Goal: Contribute content: Contribute content

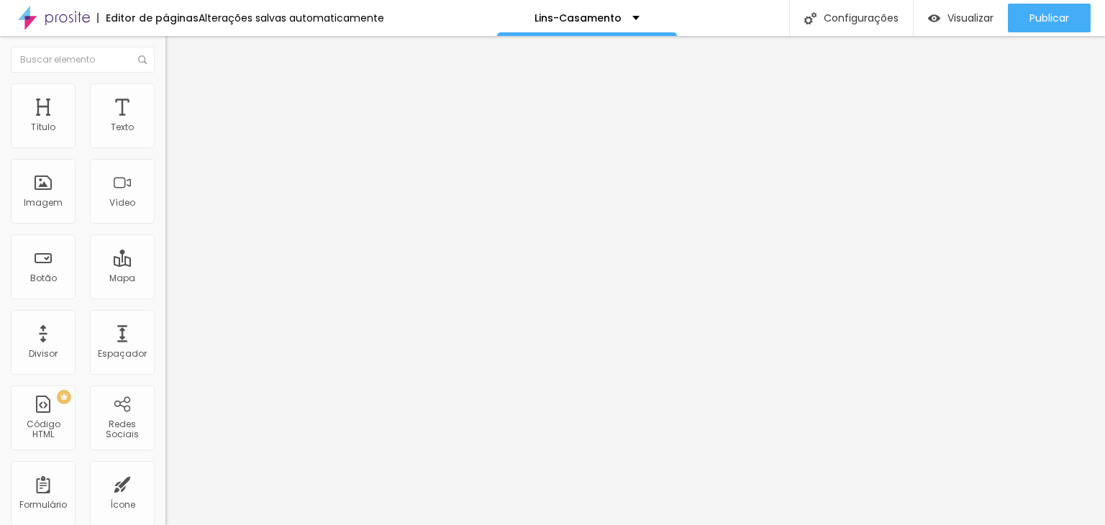
click at [166, 135] on input "[URL][DOMAIN_NAME]" at bounding box center [252, 128] width 173 height 14
click at [174, 124] on font "Trocar imagem" at bounding box center [209, 118] width 70 height 12
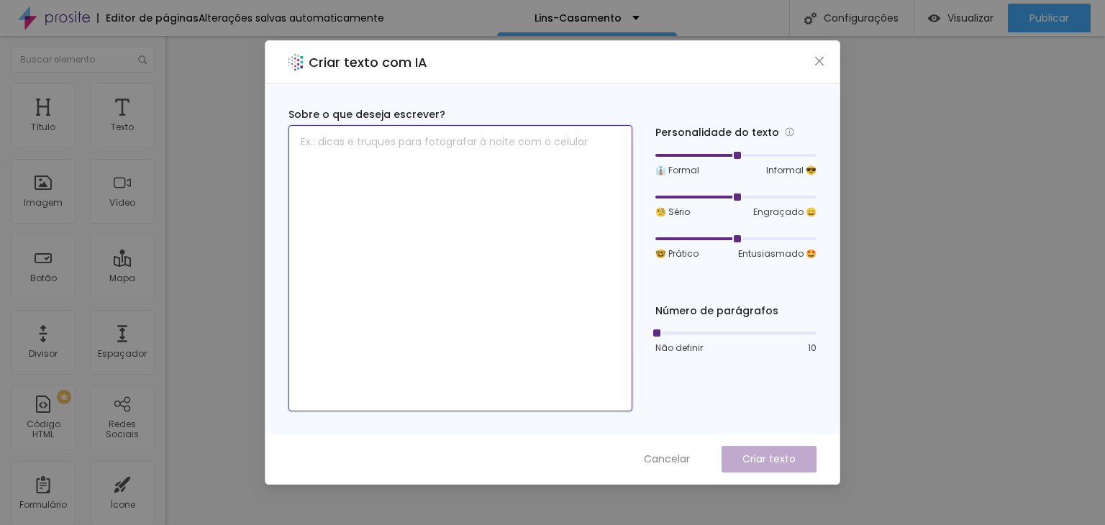
click at [376, 152] on textarea at bounding box center [461, 268] width 344 height 286
paste textarea "Casamento Retrô [DEMOGRAPHIC_DATA] Michelly & Leonardo Eco Espaço Eventos – [DA…"
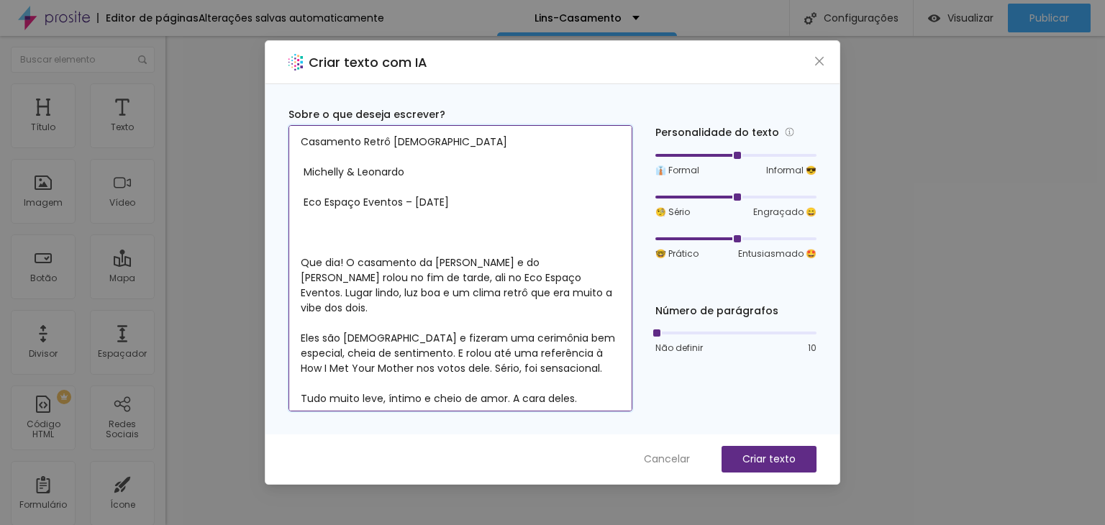
drag, startPoint x: 385, startPoint y: 172, endPoint x: 232, endPoint y: 68, distance: 185.0
click at [237, 71] on div "Criar texto com IA Sobre o que deseja escrever? Casamento Retrô [DEMOGRAPHIC_DA…" at bounding box center [552, 262] width 1105 height 525
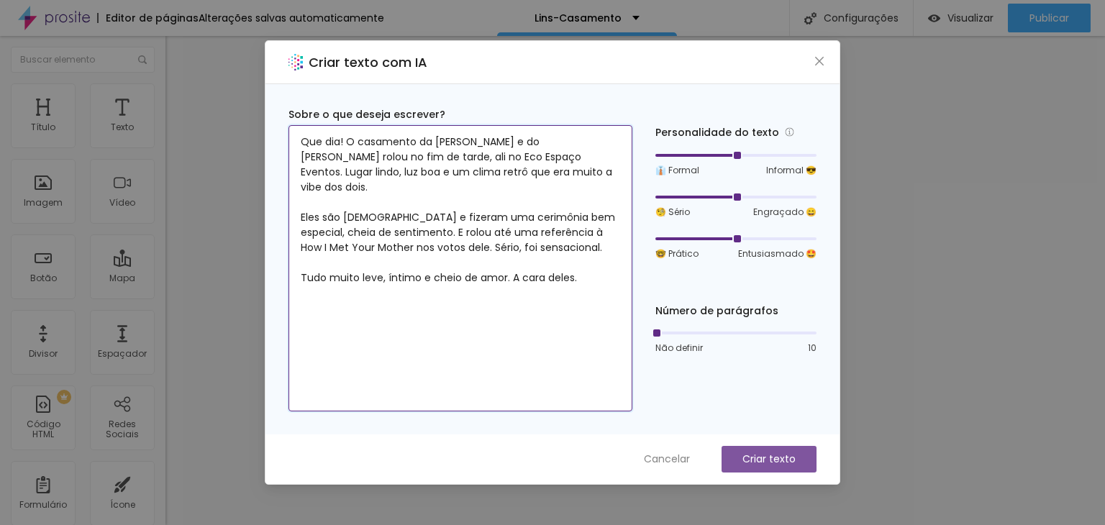
type textarea "Que dia! O casamento da [PERSON_NAME] e do [PERSON_NAME] rolou no fim de tarde,…"
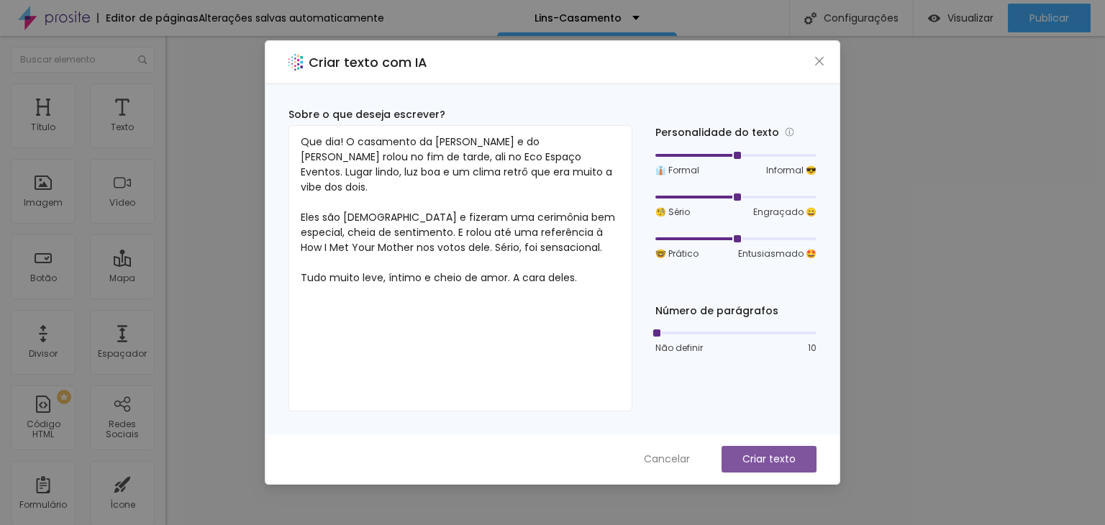
click at [767, 454] on font "Criar texto" at bounding box center [769, 459] width 53 height 14
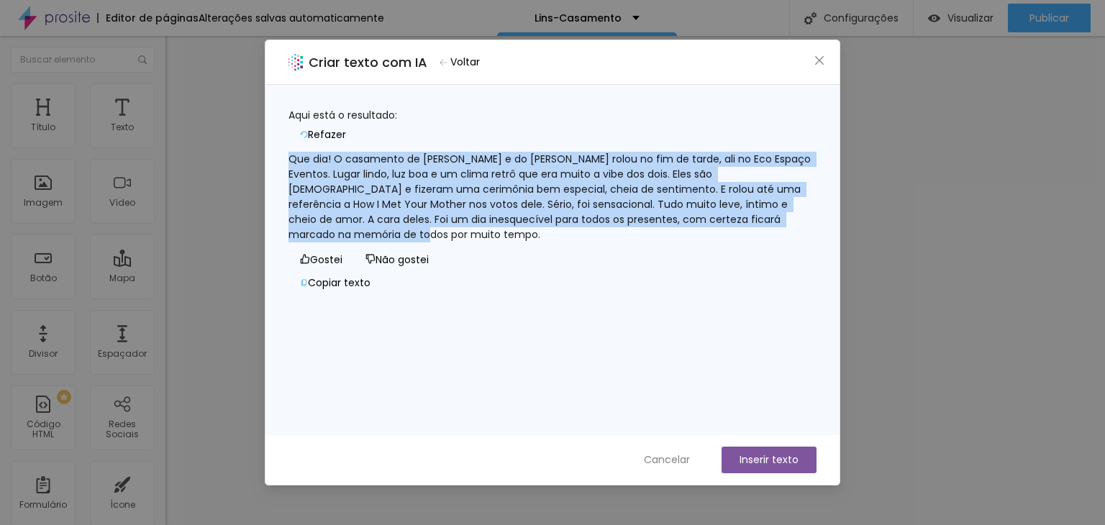
drag, startPoint x: 443, startPoint y: 228, endPoint x: 297, endPoint y: 153, distance: 164.5
click at [297, 153] on div "Que dia! O casamento de [PERSON_NAME] e do [PERSON_NAME] rolou no fim de tarde,…" at bounding box center [553, 197] width 528 height 91
copy font "Que dia! O casamento de [PERSON_NAME] e do [PERSON_NAME] rolou no fim de tarde,…"
click at [604, 243] on div "Que dia! O casamento de [PERSON_NAME] e do [PERSON_NAME] rolou no fim de tarde,…" at bounding box center [553, 197] width 528 height 91
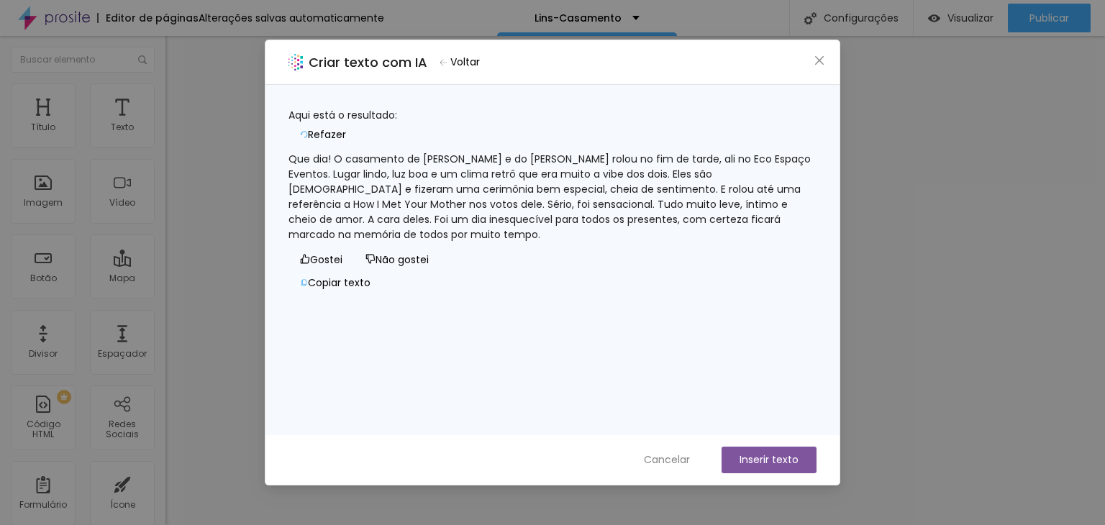
click at [776, 459] on font "Inserir texto" at bounding box center [769, 460] width 59 height 14
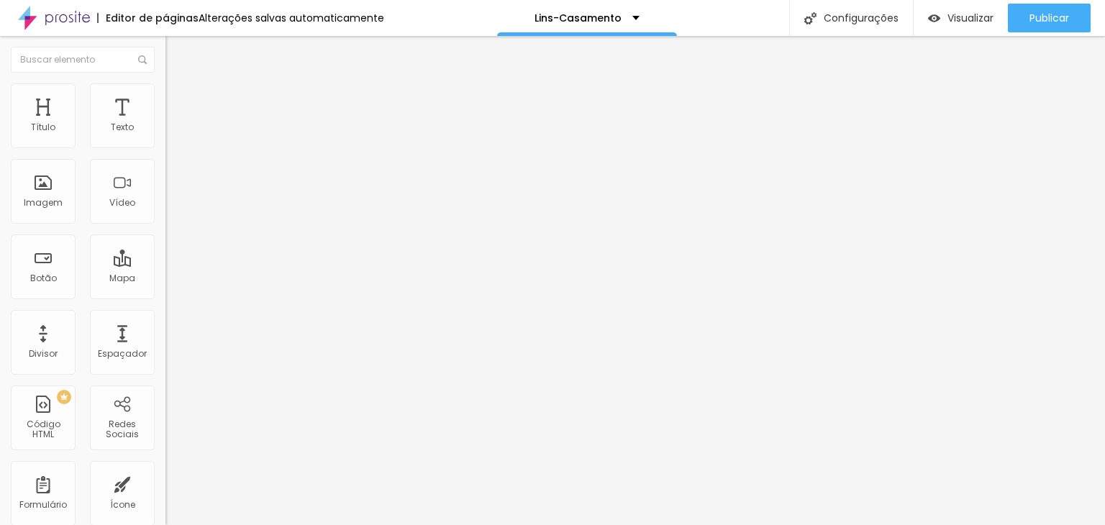
click at [166, 296] on input "[URL][DOMAIN_NAME]" at bounding box center [252, 289] width 173 height 14
paste input "casamento/1475786-casamento-retro-cristao-de-michelly-leonardo-no-eco-espaco-ev…"
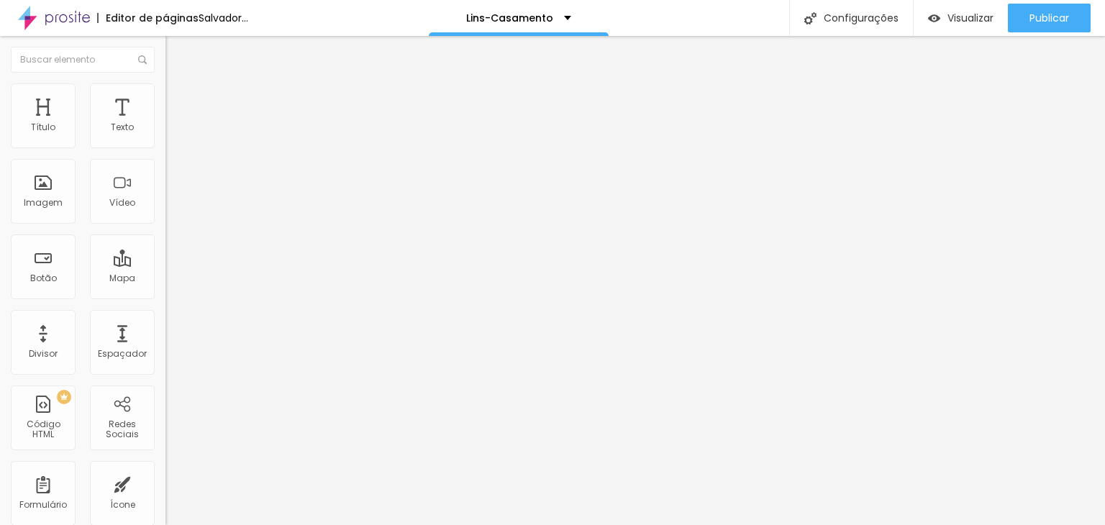
type input "[URL][DOMAIN_NAME]"
click at [166, 360] on div "Editar nulo Conteúdo Estilo Avançado Texto Click Aqui Alinhamento Tamanho Peque…" at bounding box center [249, 280] width 166 height 489
click at [174, 124] on font "Trocar imagem" at bounding box center [209, 118] width 70 height 12
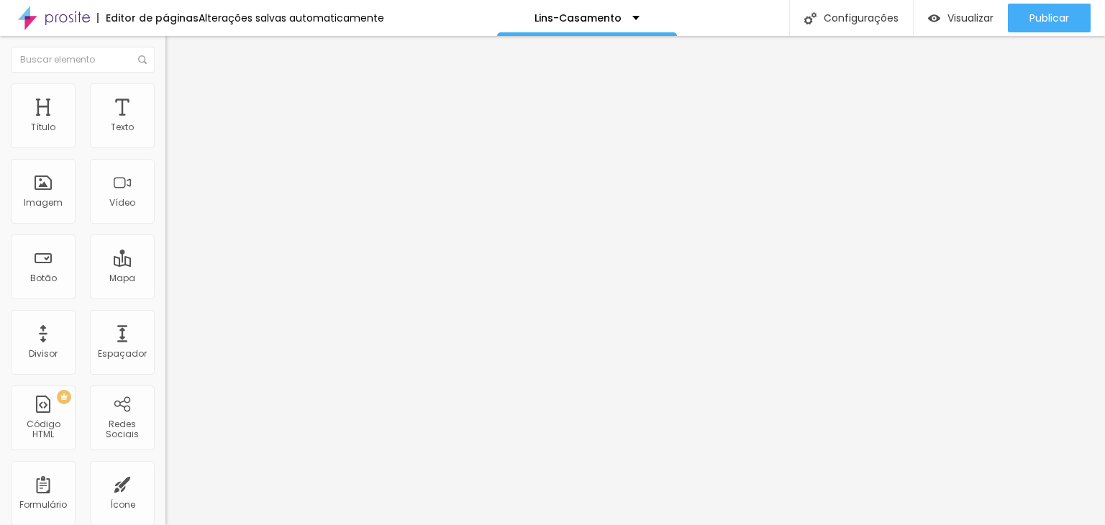
click at [943, 14] on div "Visualizar" at bounding box center [960, 18] width 65 height 12
click at [166, 293] on input "[URL][DOMAIN_NAME]" at bounding box center [252, 289] width 173 height 14
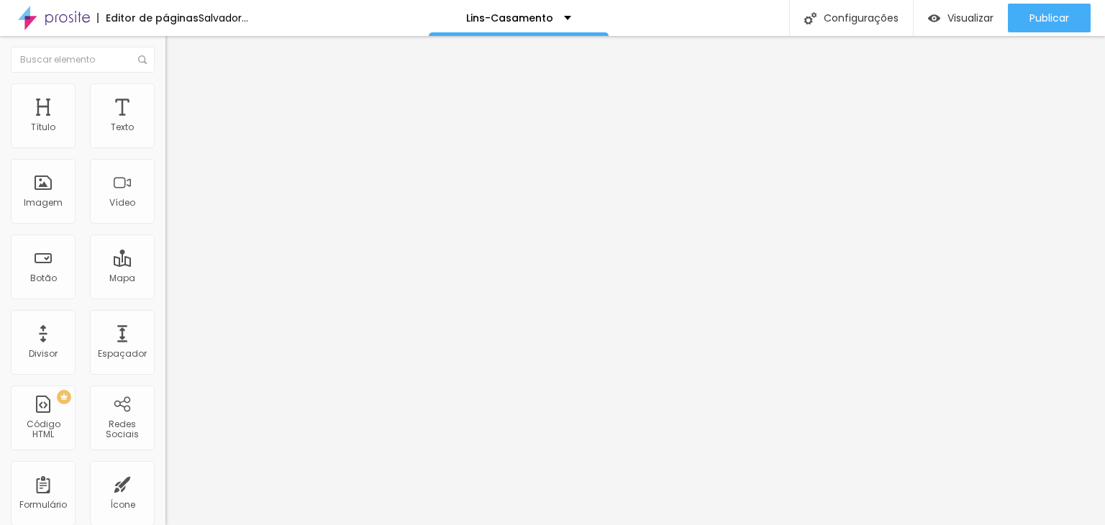
click at [166, 293] on input "[URL][DOMAIN_NAME]" at bounding box center [252, 289] width 173 height 14
paste input "ensaio-casal/263112-ensaio-casal-pre-wedding-[GEOGRAPHIC_DATA]-[GEOGRAPHIC_DATA…"
type input "[URL][DOMAIN_NAME]"
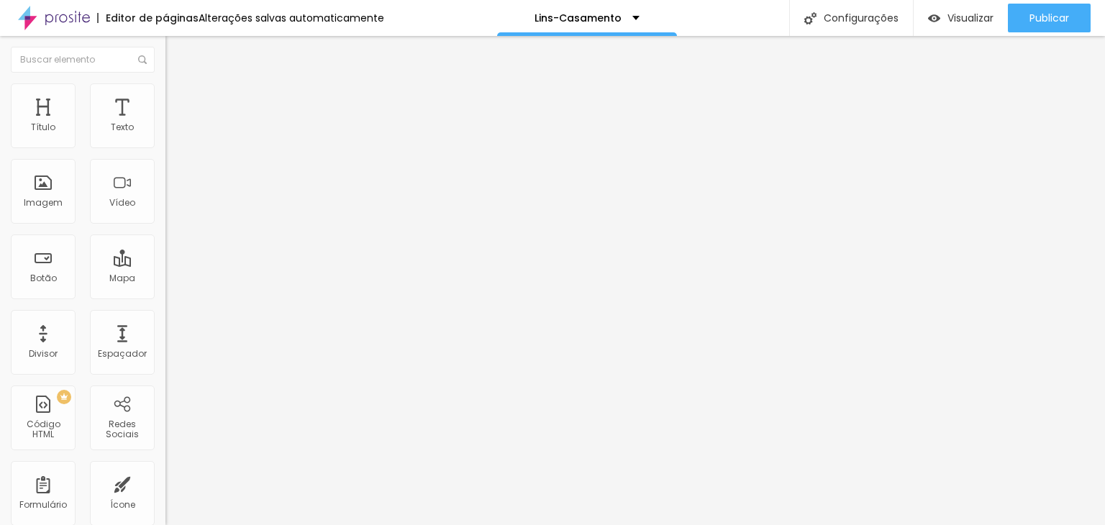
click at [166, 297] on input "[URL][DOMAIN_NAME]" at bounding box center [252, 289] width 173 height 14
paste input "ensaio-casal/390556-ensaio-pre-wedding-holambra-fotografo-de-casamento-sp"
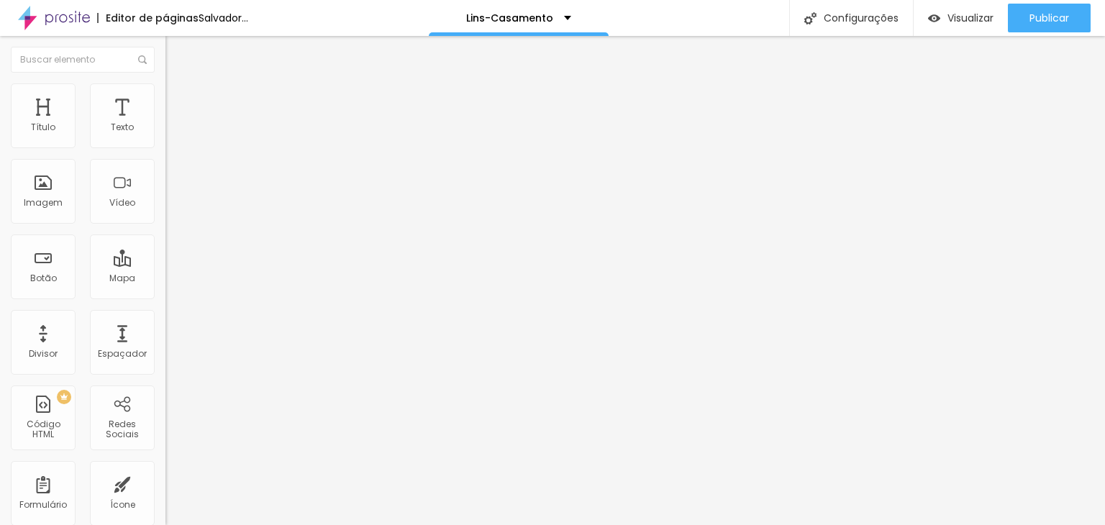
type input "[URL][DOMAIN_NAME]"
click at [174, 124] on font "Trocar imagem" at bounding box center [209, 118] width 70 height 12
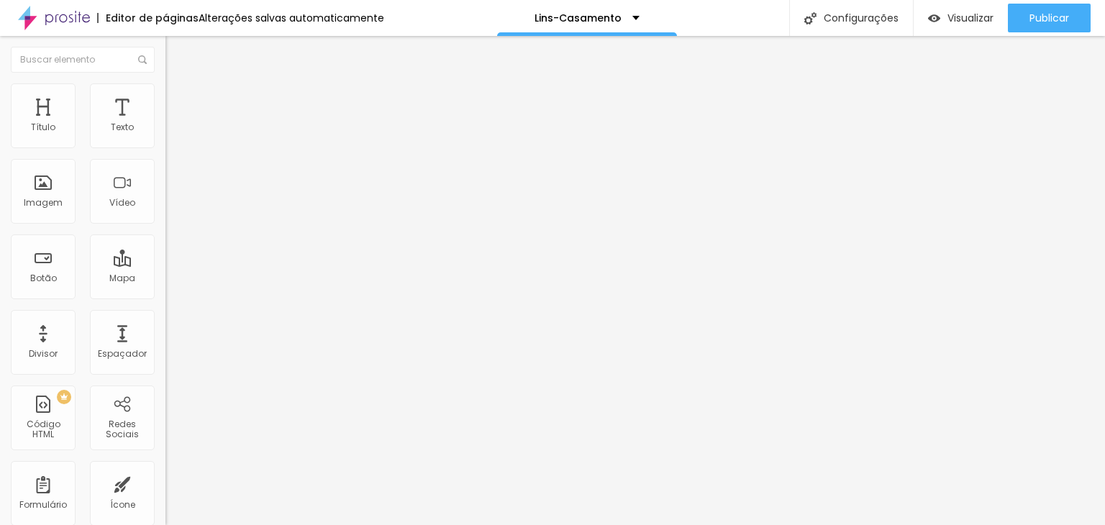
click at [166, 182] on img at bounding box center [171, 177] width 10 height 10
click at [166, 194] on img at bounding box center [171, 189] width 10 height 10
click at [166, 122] on div "Trocar imagem" at bounding box center [249, 117] width 166 height 10
click at [166, 98] on img at bounding box center [172, 104] width 13 height 13
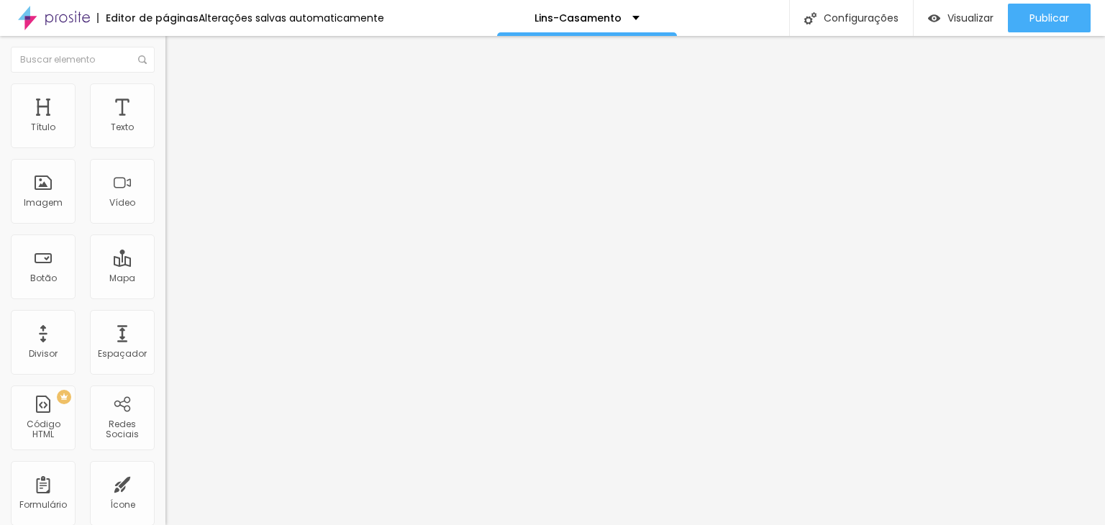
click at [166, 86] on img at bounding box center [172, 89] width 13 height 13
click at [166, 83] on li "Conteúdo" at bounding box center [249, 76] width 166 height 14
click at [166, 225] on font "1:1 Quadrado" at bounding box center [194, 219] width 57 height 12
click at [166, 265] on font "Original" at bounding box center [183, 259] width 35 height 12
click at [166, 243] on font "Padrão" at bounding box center [182, 236] width 32 height 12
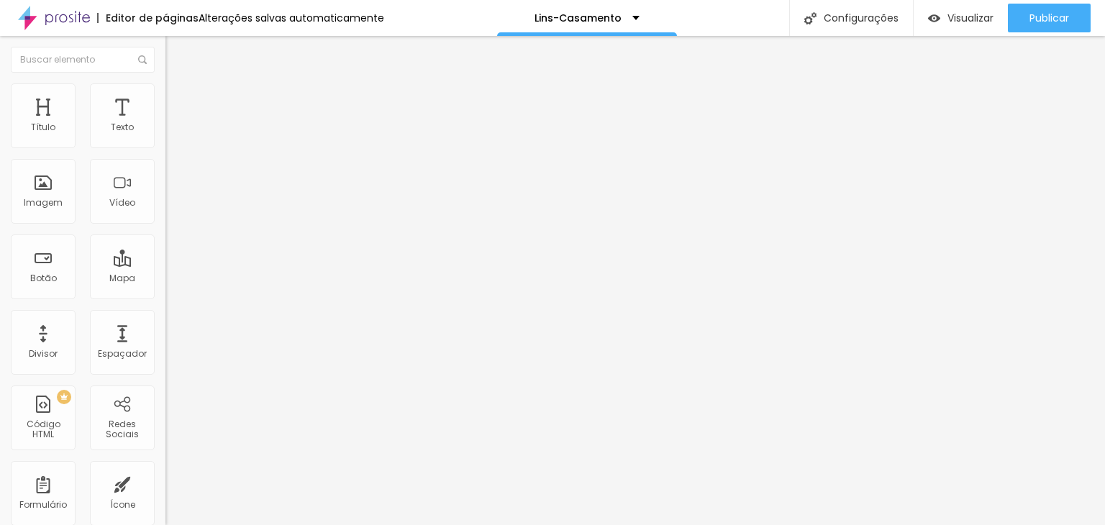
click at [166, 95] on li "Estilo" at bounding box center [249, 90] width 166 height 14
type input "220"
type input "180"
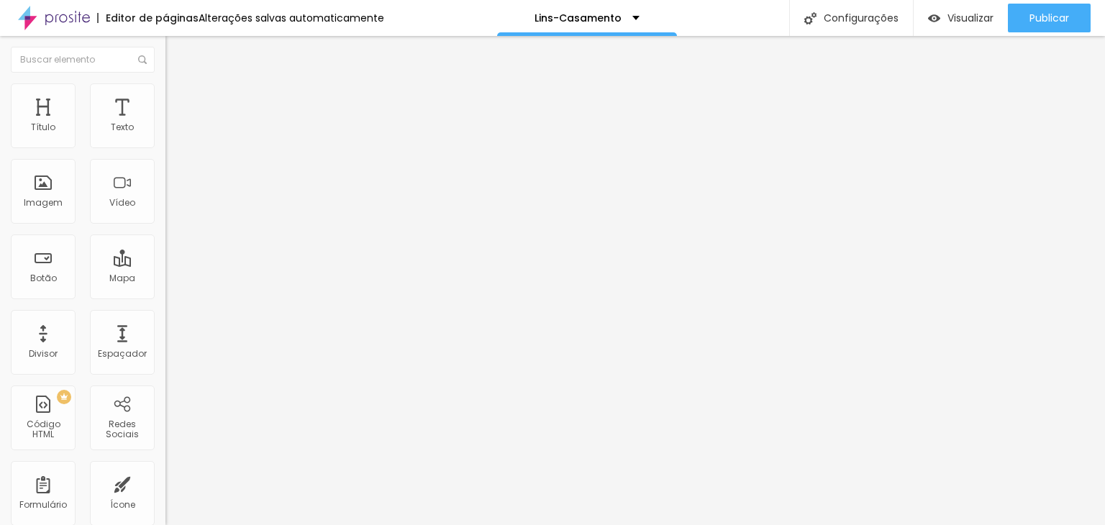
type input "170"
type input "190"
type input "210"
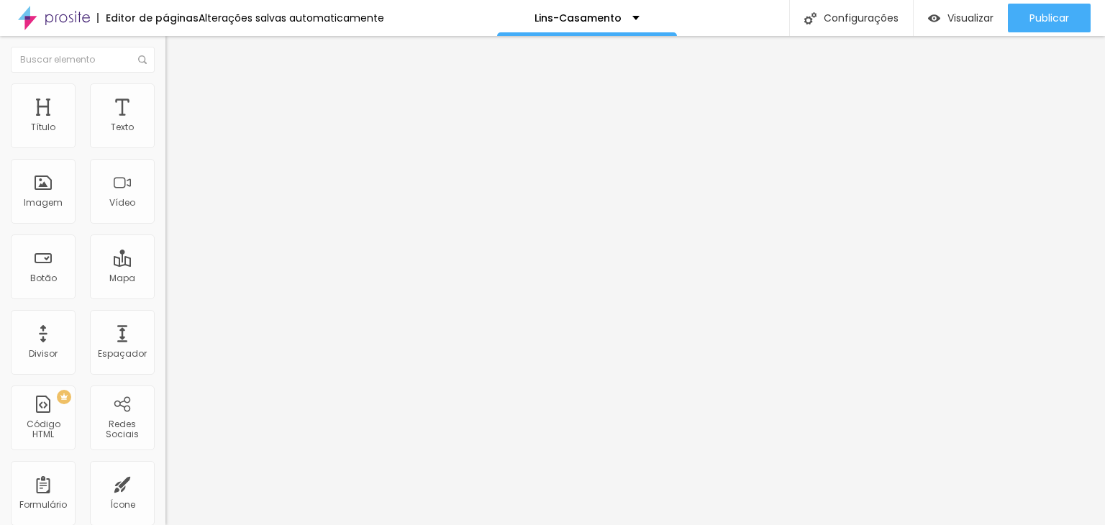
type input "210"
type input "220"
type input "230"
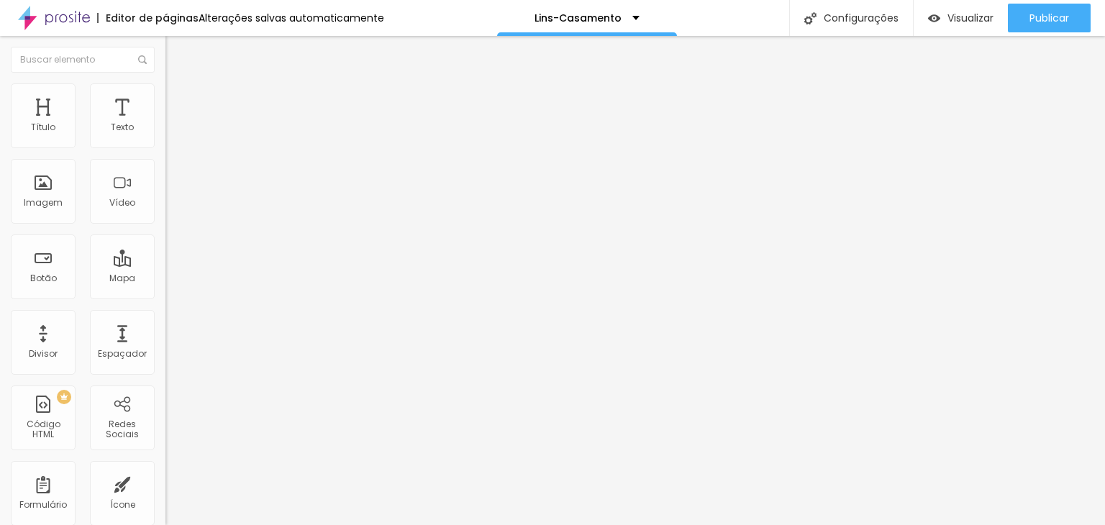
type input "240"
click at [166, 148] on input "range" at bounding box center [212, 142] width 93 height 12
click at [166, 98] on li "Avançado" at bounding box center [249, 105] width 166 height 14
type input "12"
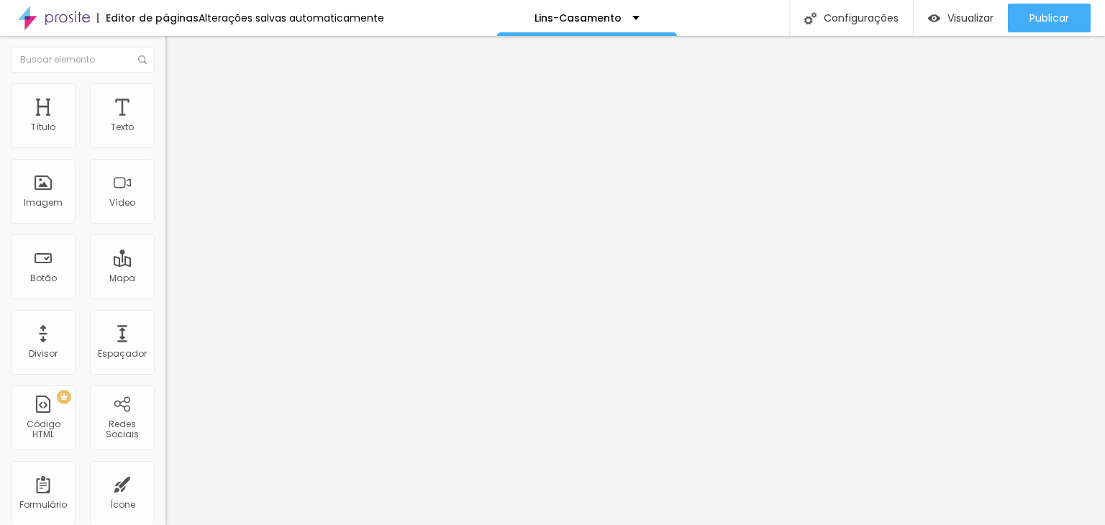
type input "12"
type input "16"
type input "17"
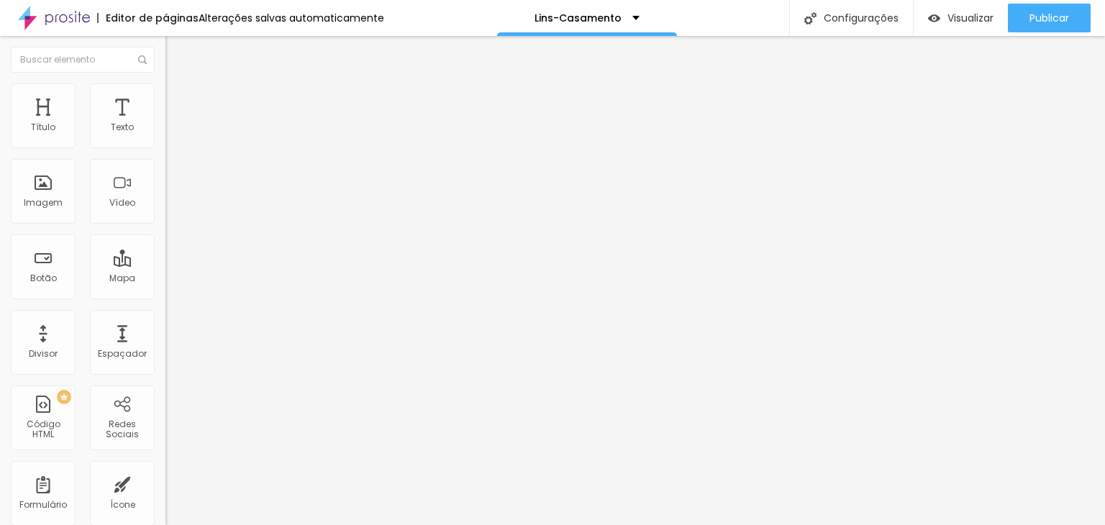
type input "19"
type input "21"
type input "22"
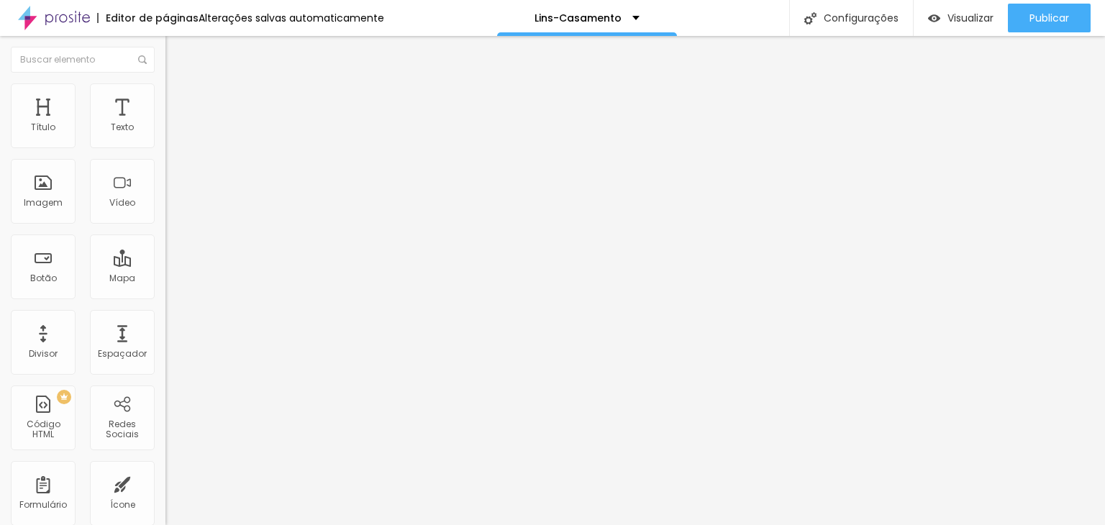
type input "22"
type input "23"
type input "25"
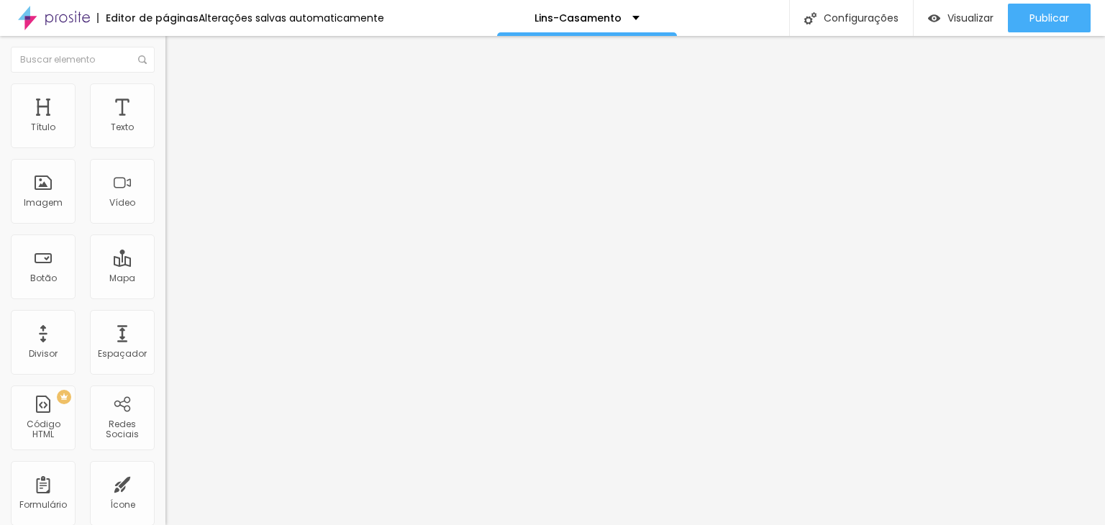
type input "39"
type input "42"
type input "43"
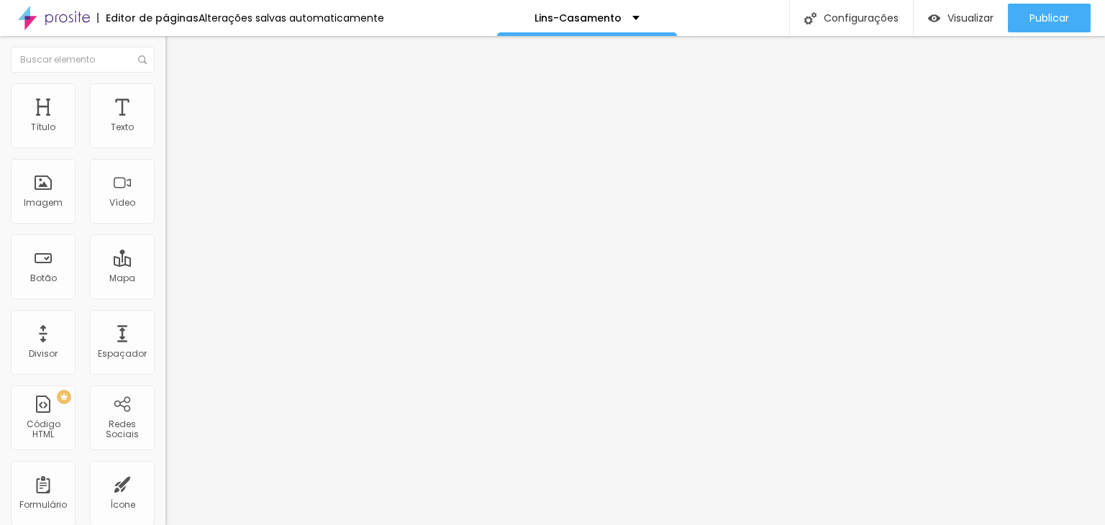
type input "43"
drag, startPoint x: 42, startPoint y: 141, endPoint x: 66, endPoint y: 141, distance: 24.5
type input "43"
click at [166, 279] on input "range" at bounding box center [212, 285] width 93 height 12
type input "16"
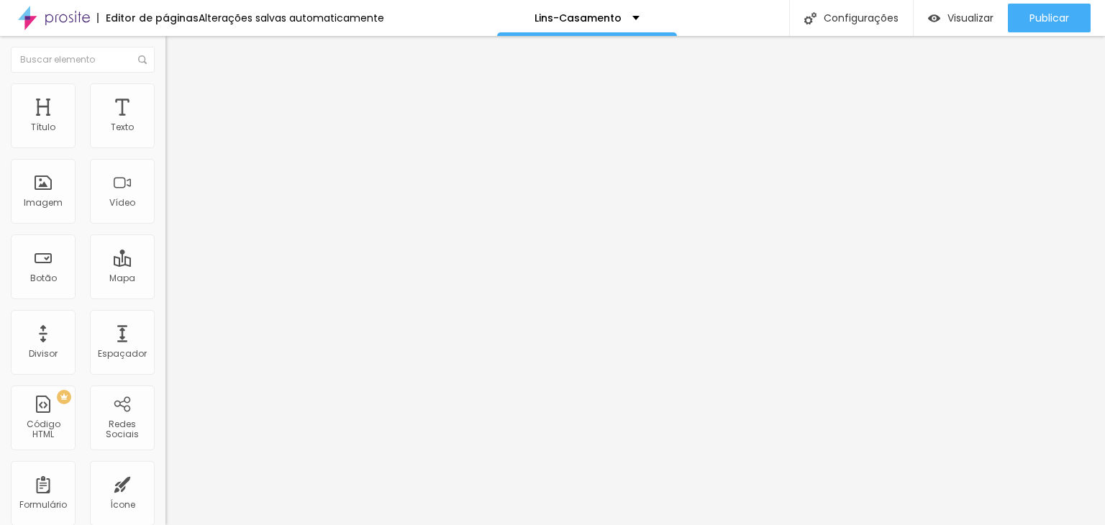
type input "16"
type input "22"
type input "25"
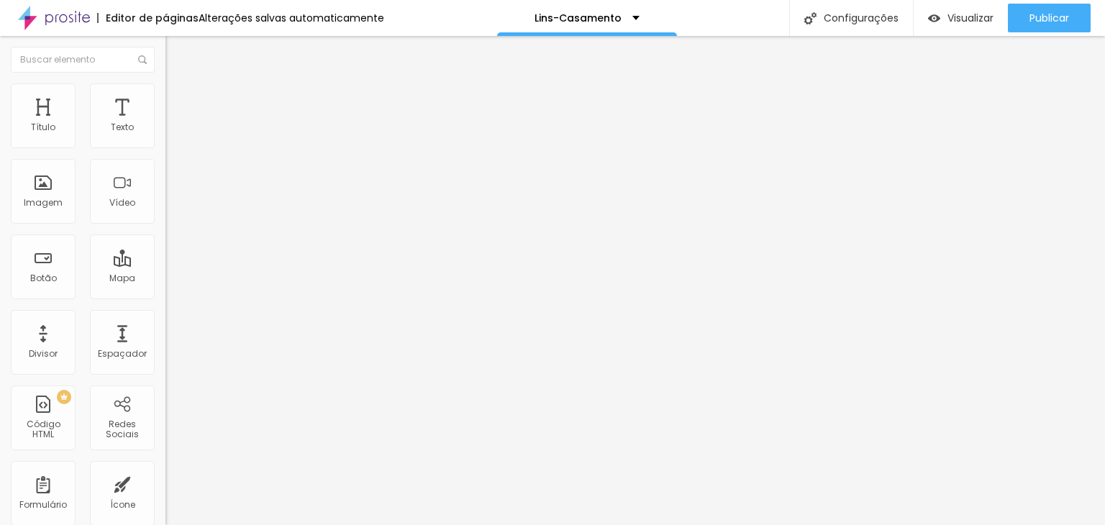
type input "27"
type input "28"
type input "31"
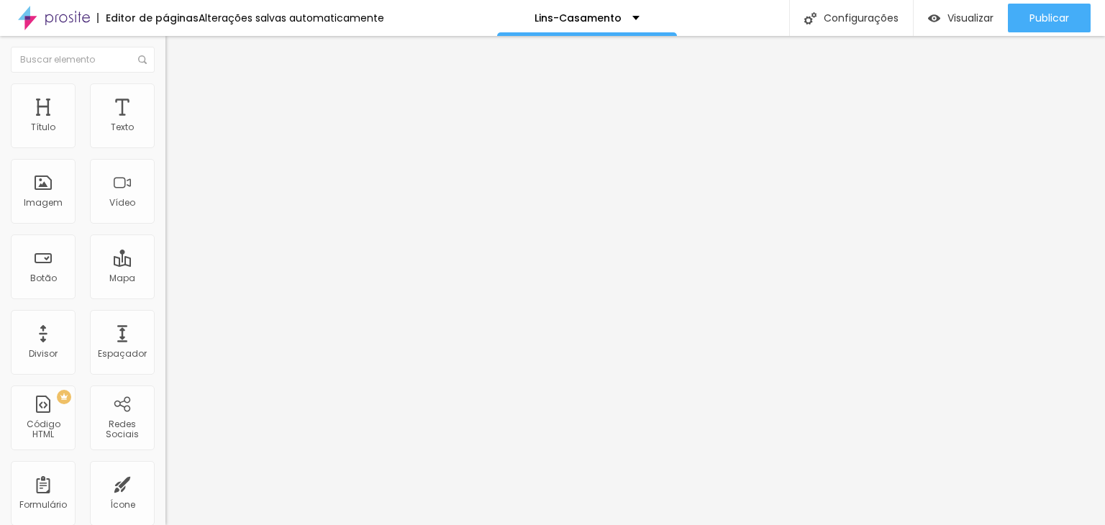
type input "31"
type input "32"
type input "33"
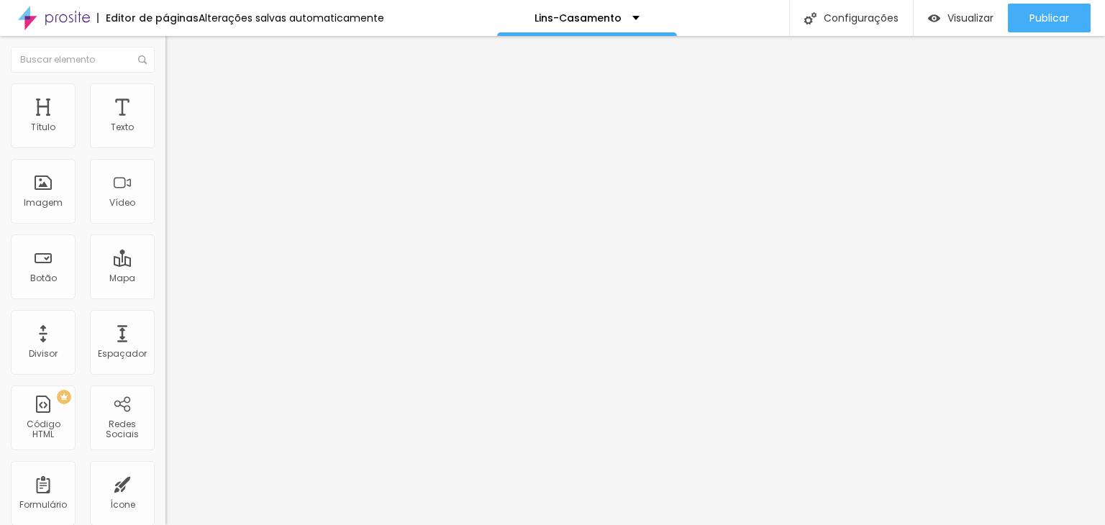
type input "34"
type input "35"
type input "37"
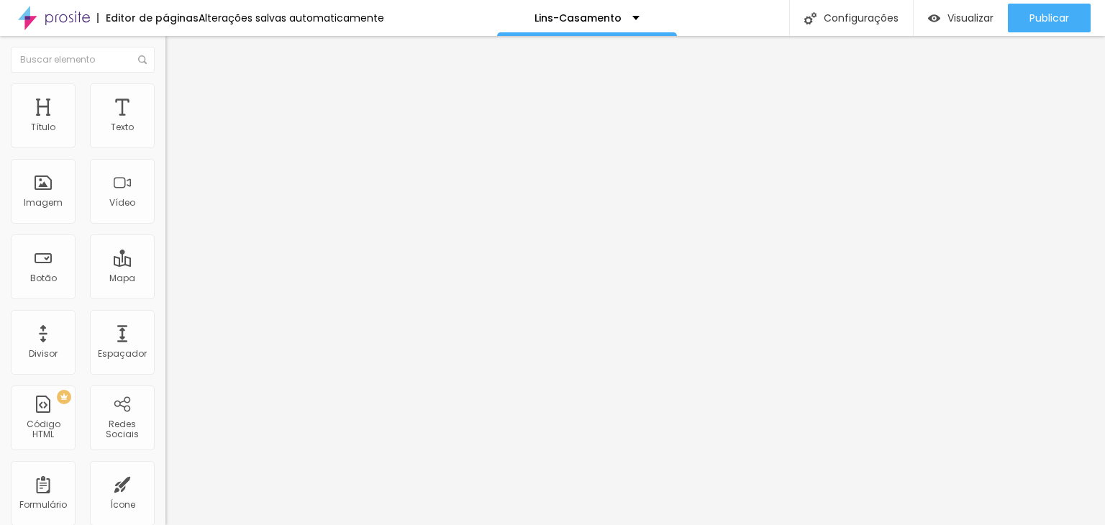
type input "37"
type input "38"
type input "39"
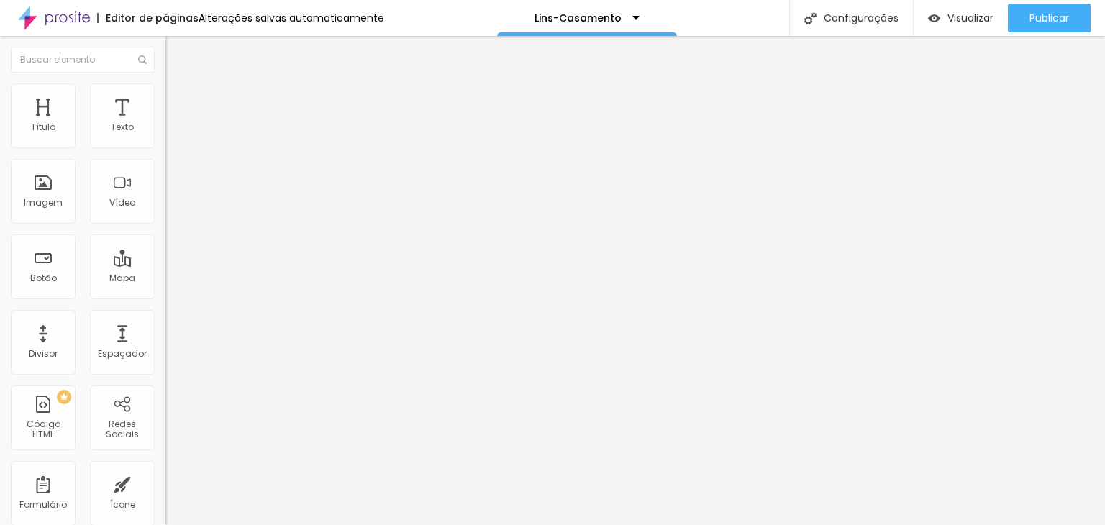
type input "40"
type input "41"
type input "42"
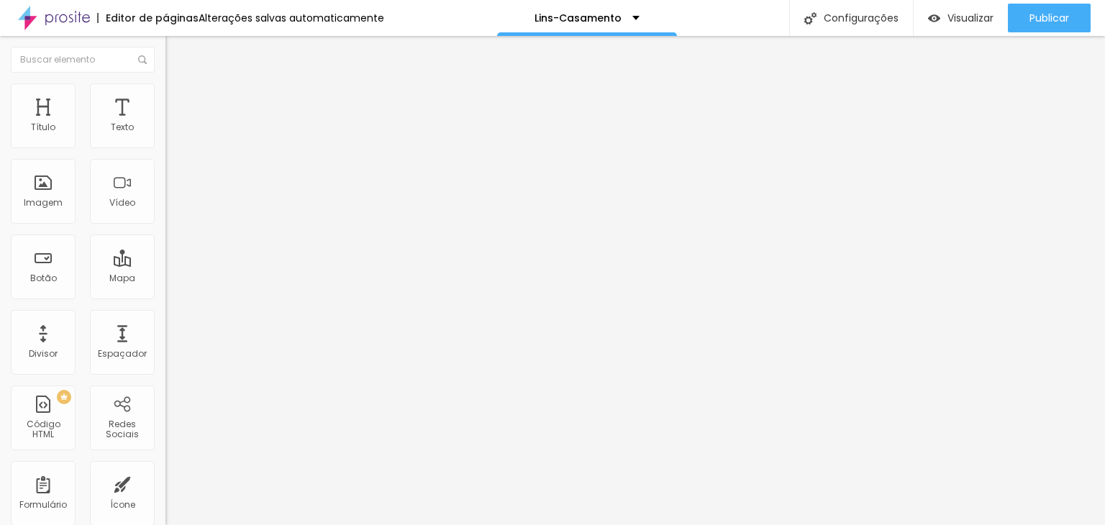
type input "42"
type input "43"
type input "44"
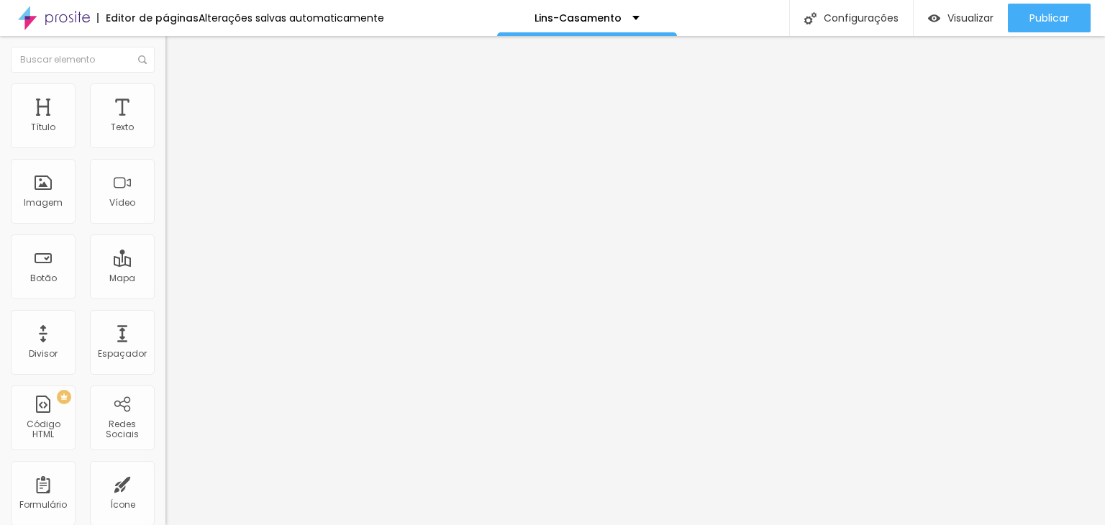
type input "47"
type input "48"
type input "49"
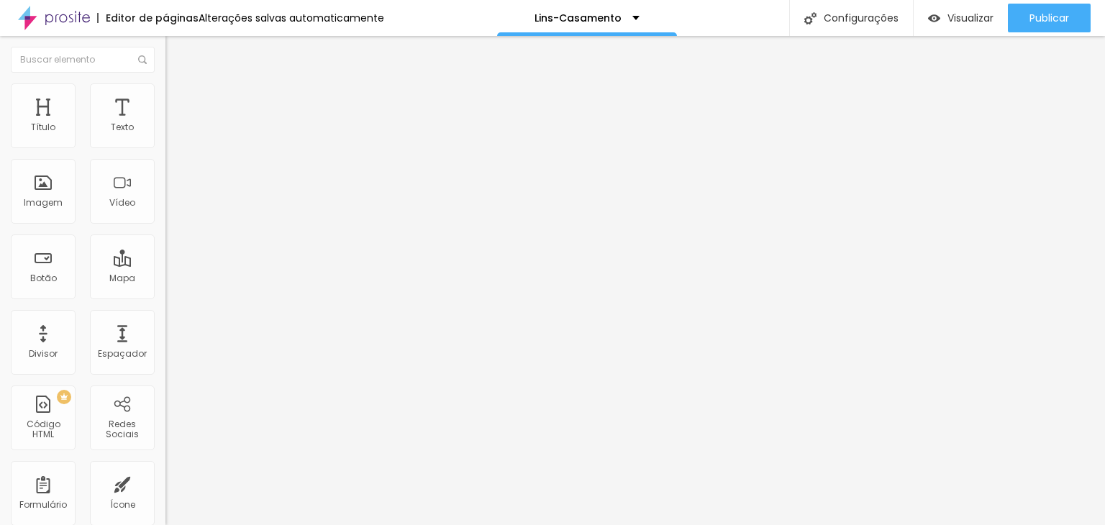
type input "49"
type input "50"
type input "51"
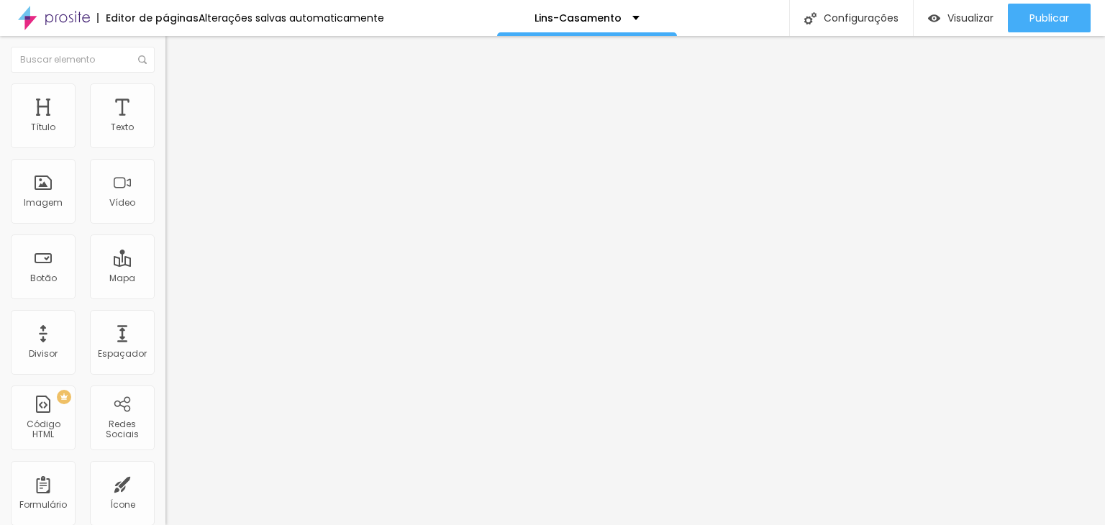
type input "52"
type input "53"
type input "54"
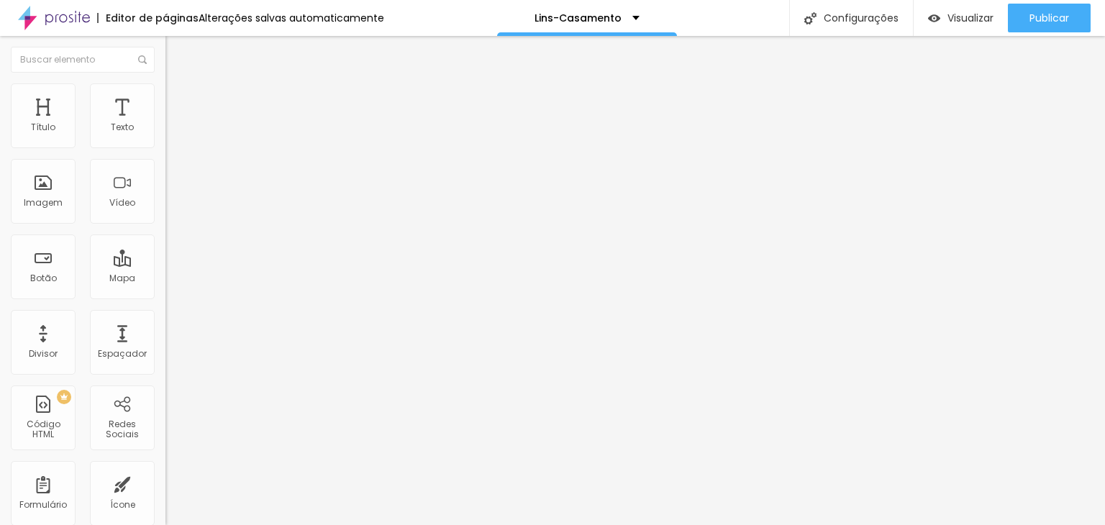
type input "54"
drag, startPoint x: 42, startPoint y: 166, endPoint x: 75, endPoint y: 166, distance: 32.4
type input "54"
click at [166, 483] on input "range" at bounding box center [212, 489] width 93 height 12
click at [178, 101] on font "Avançado" at bounding box center [201, 107] width 47 height 12
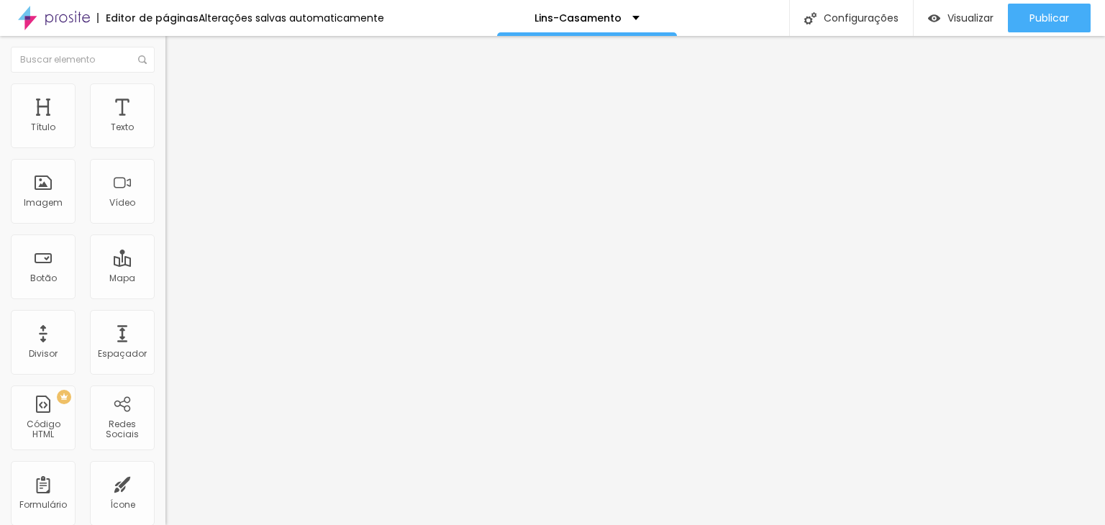
click at [166, 85] on li "Estilo" at bounding box center [249, 90] width 166 height 14
click at [166, 98] on img at bounding box center [172, 104] width 13 height 13
click at [166, 292] on input "43" at bounding box center [197, 299] width 62 height 15
type input "1"
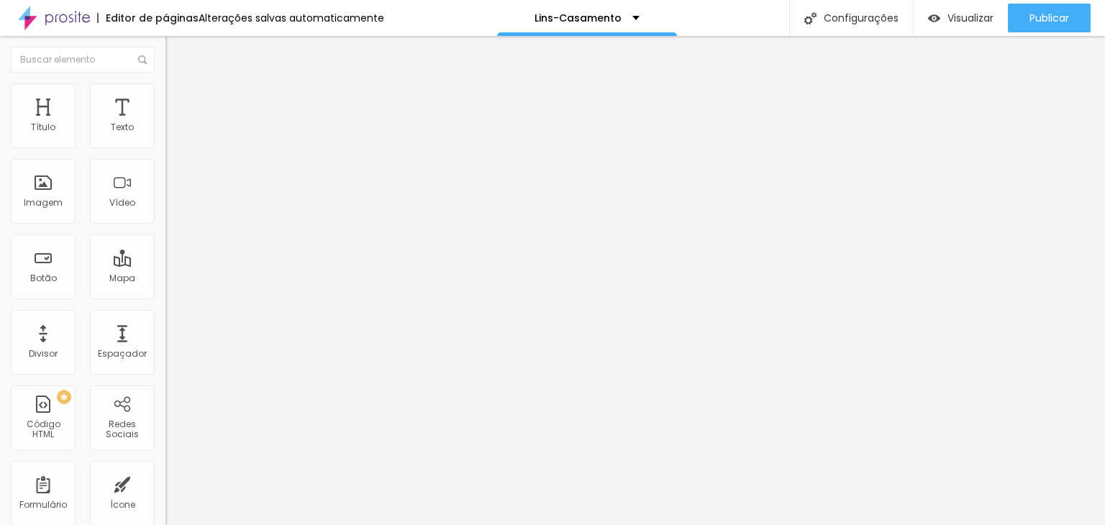
type input "1"
type input "10"
type input "1"
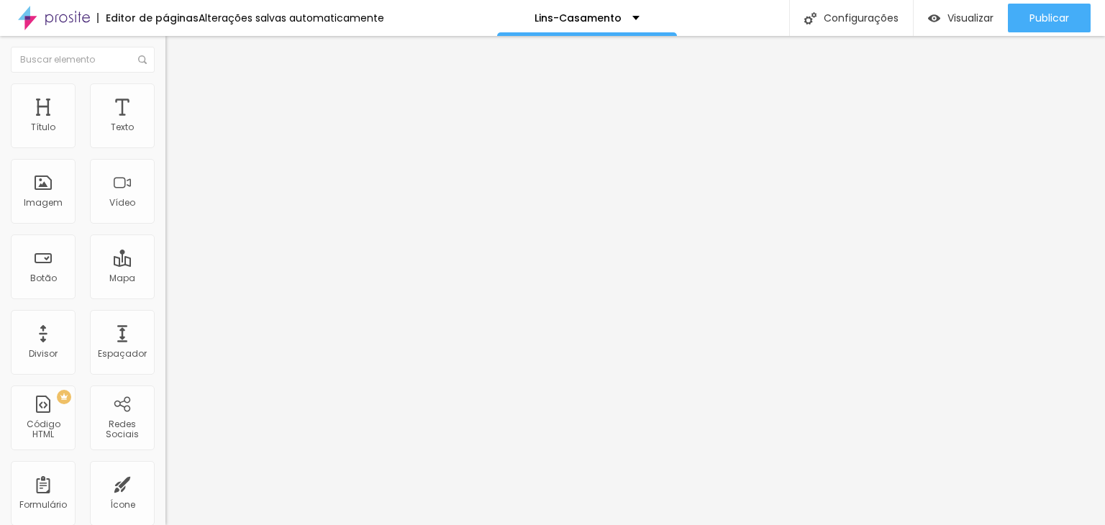
type input "10"
click at [166, 89] on img at bounding box center [172, 89] width 13 height 13
click at [166, 136] on input "240" at bounding box center [201, 128] width 70 height 15
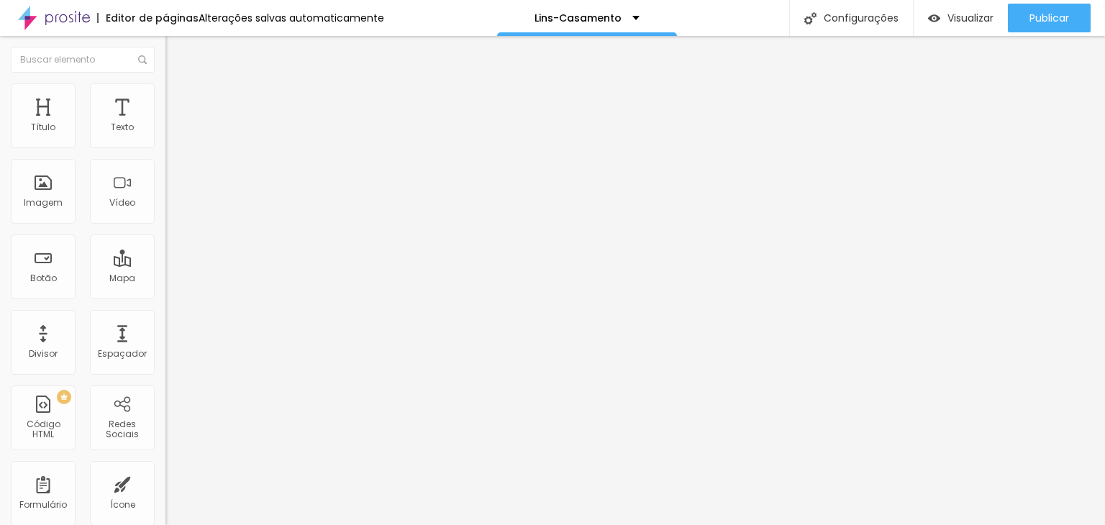
type input "2"
type input "50"
type input "28"
type input "50"
type input "280"
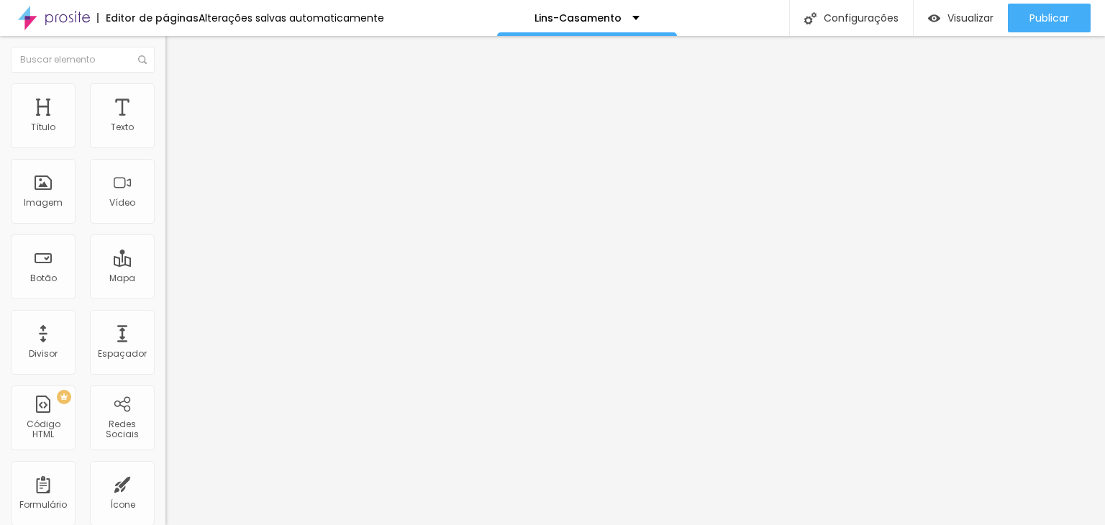
type input "280"
click at [166, 268] on div "Editar nulo Conteúdo Estilo Avançado Tamanho 280 px % 200 Borda arredondada Som…" at bounding box center [249, 280] width 166 height 489
click at [166, 83] on li "Conteúdo" at bounding box center [249, 76] width 166 height 14
click at [166, 225] on font "Padrão 4:3" at bounding box center [189, 219] width 47 height 12
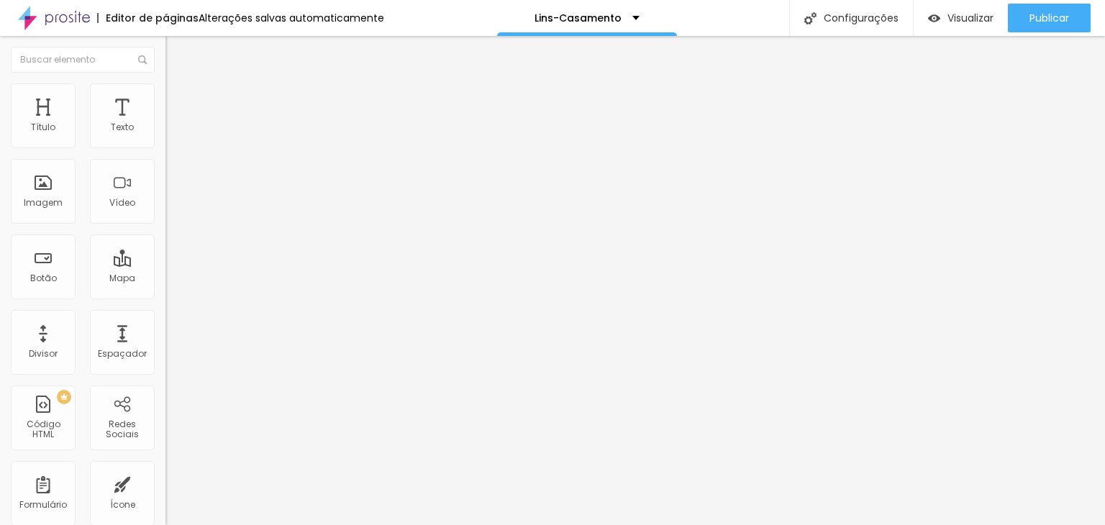
click at [166, 256] on font "Quadrado" at bounding box center [189, 250] width 47 height 12
click at [166, 261] on span "Original" at bounding box center [183, 254] width 35 height 12
click at [166, 247] on font "Quadrado" at bounding box center [189, 241] width 47 height 12
click at [166, 118] on div "Trocar imagem" at bounding box center [249, 113] width 166 height 10
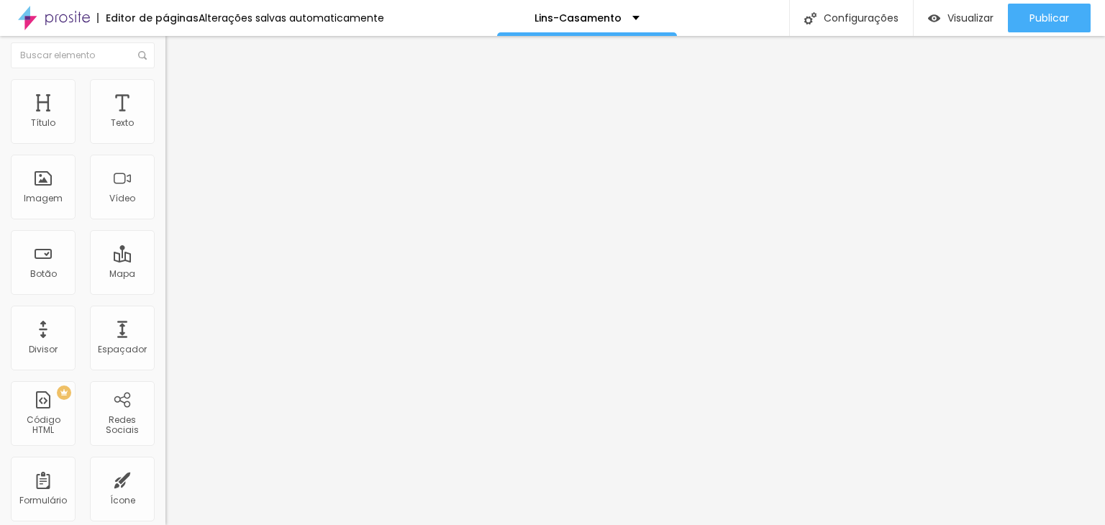
click at [166, 118] on div "Trocar imagem" at bounding box center [249, 113] width 166 height 10
click at [176, 42] on img "button" at bounding box center [182, 48] width 12 height 12
click at [166, 98] on li "Avançado" at bounding box center [249, 105] width 166 height 14
type input "13"
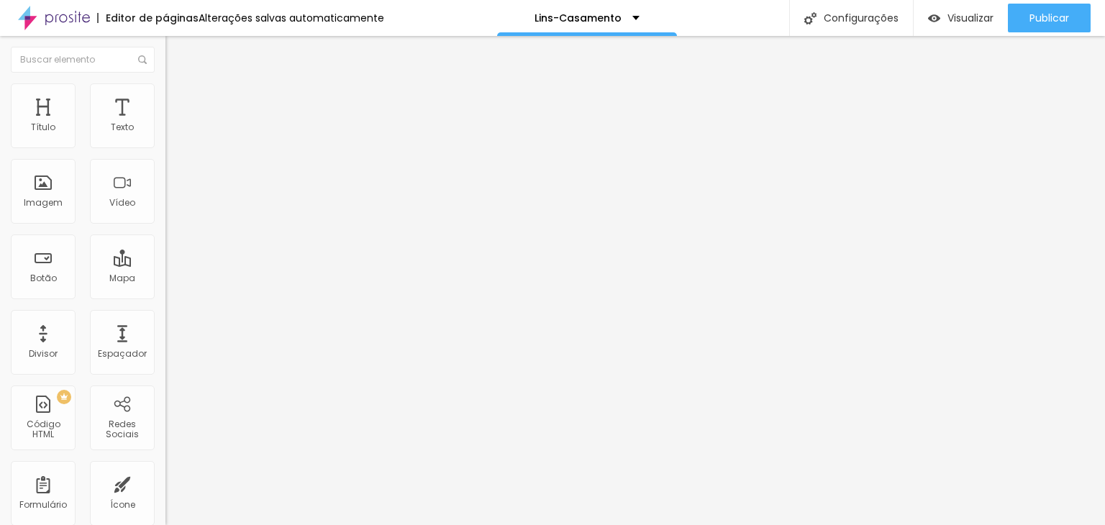
type input "13"
type input "16"
type input "17"
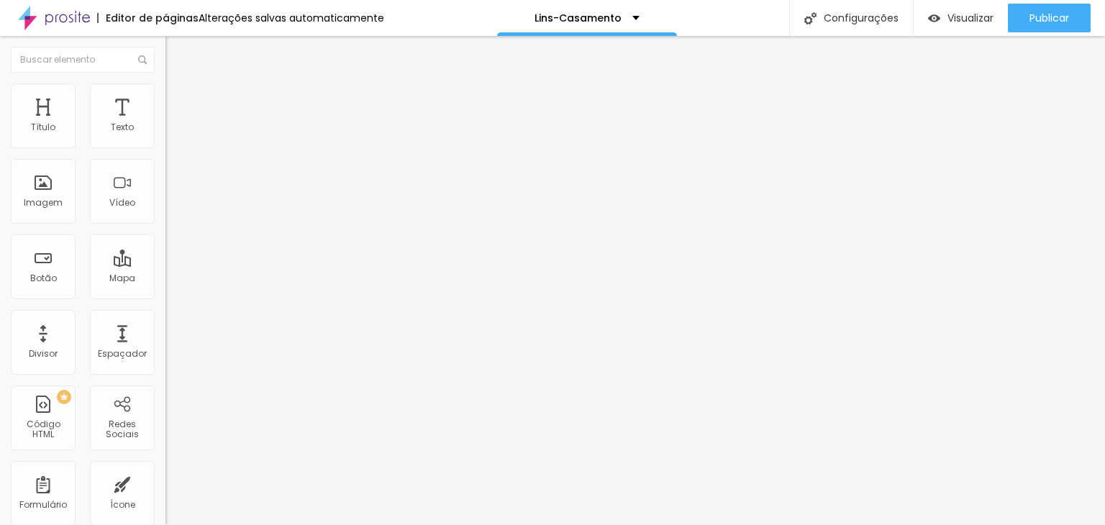
type input "18"
type input "25"
type input "26"
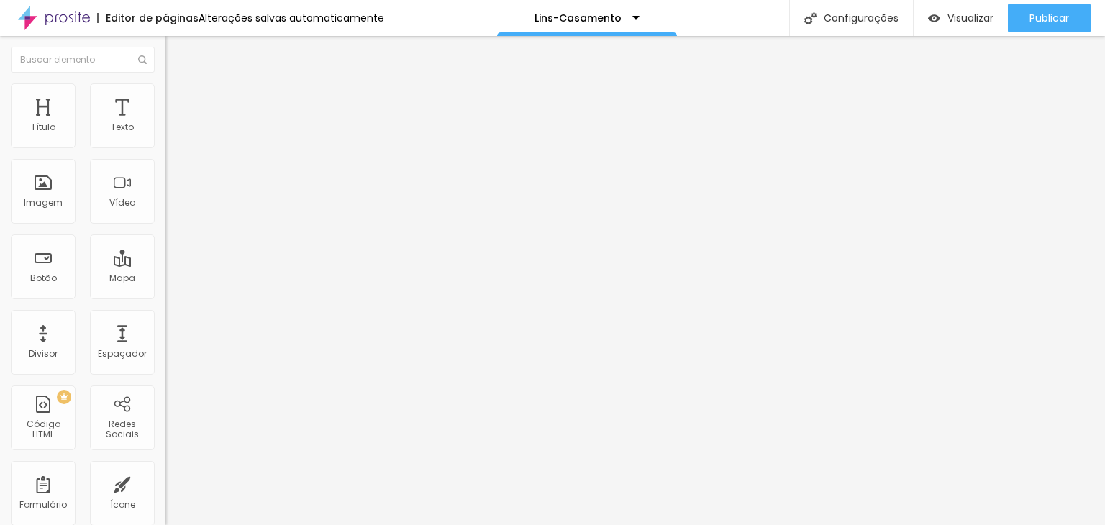
type input "26"
type input "27"
type input "28"
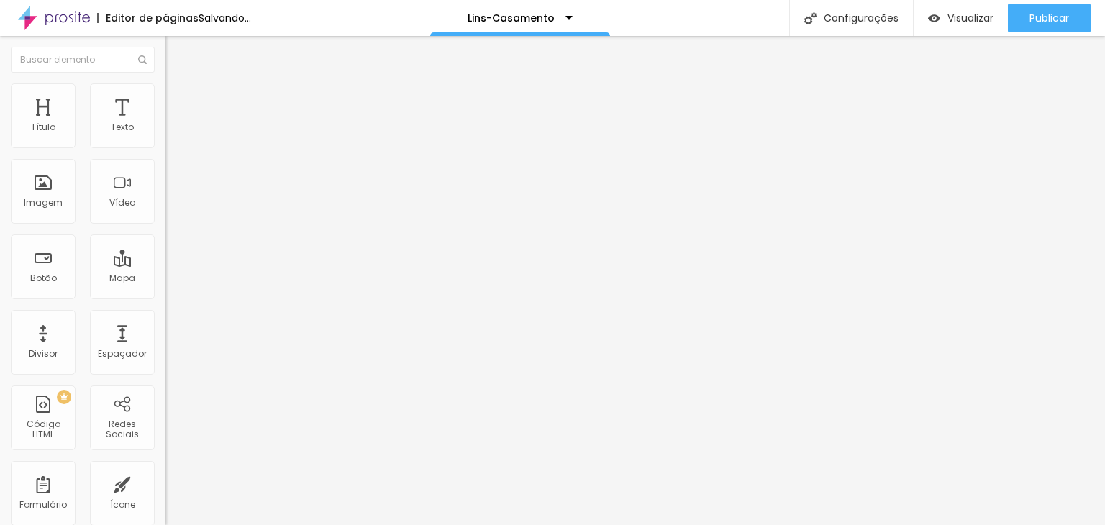
type input "29"
type input "31"
type input "32"
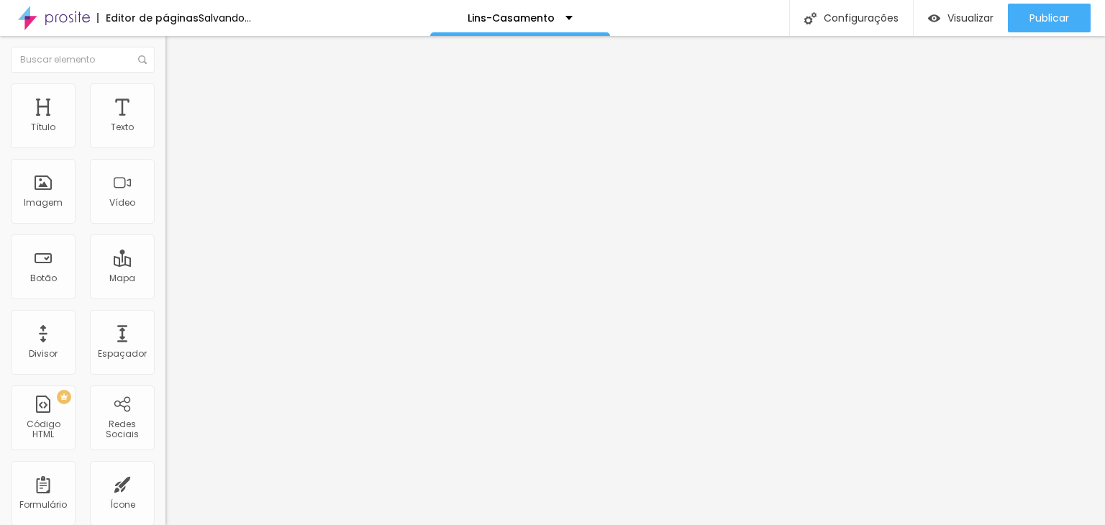
type input "32"
type input "33"
type input "34"
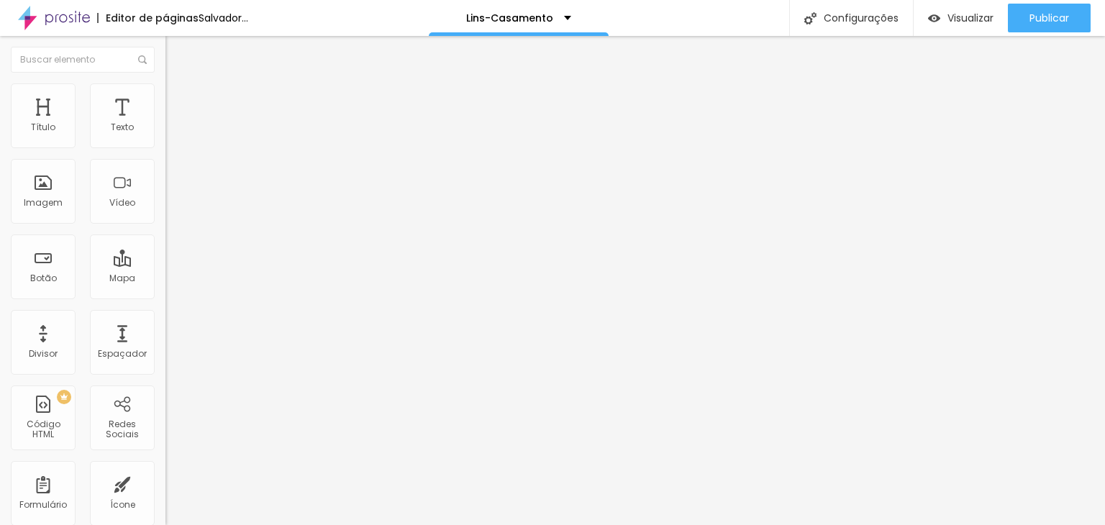
type input "37"
type input "38"
type input "39"
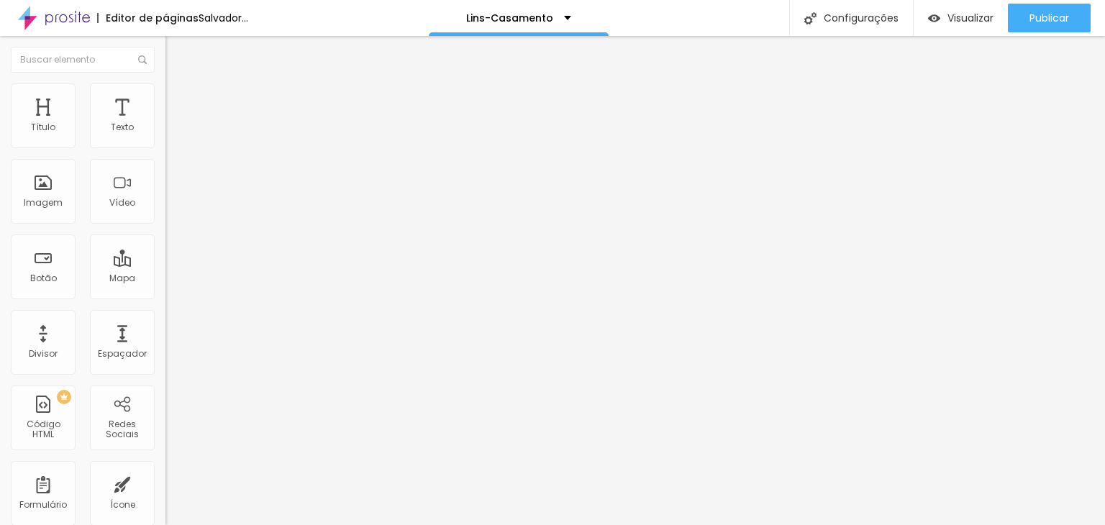
type input "39"
type input "42"
type input "43"
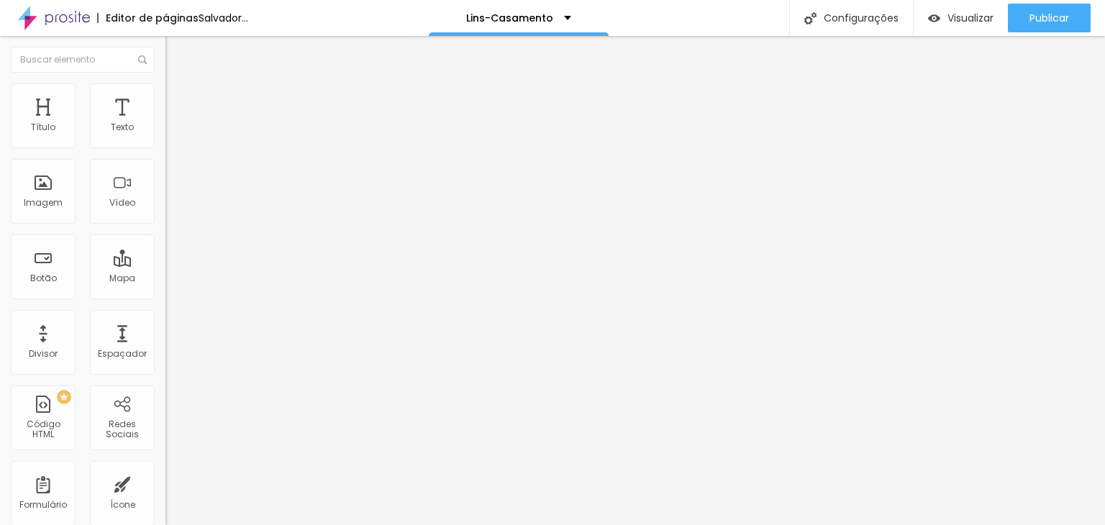
type input "44"
type input "46"
type input "47"
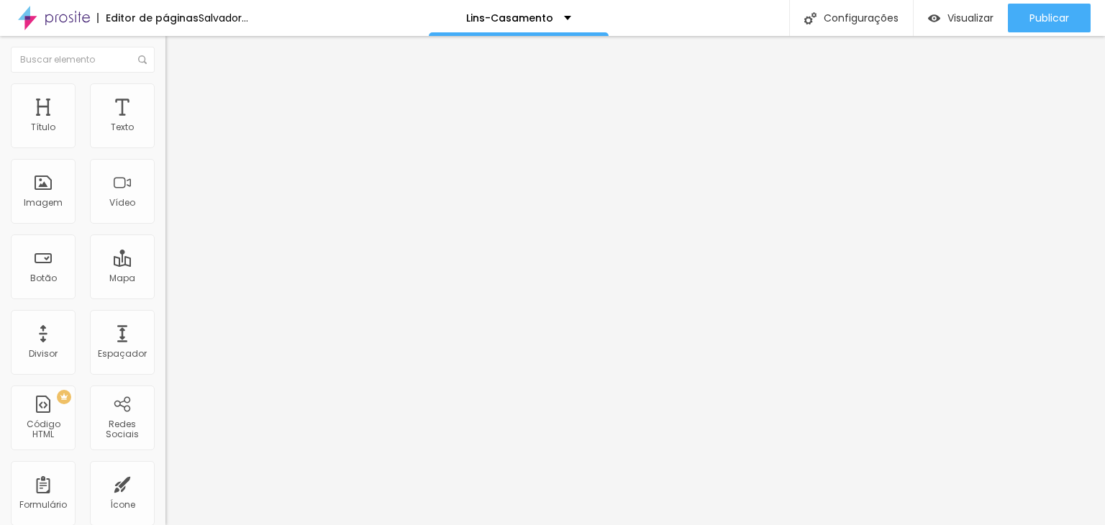
type input "47"
type input "48"
type input "49"
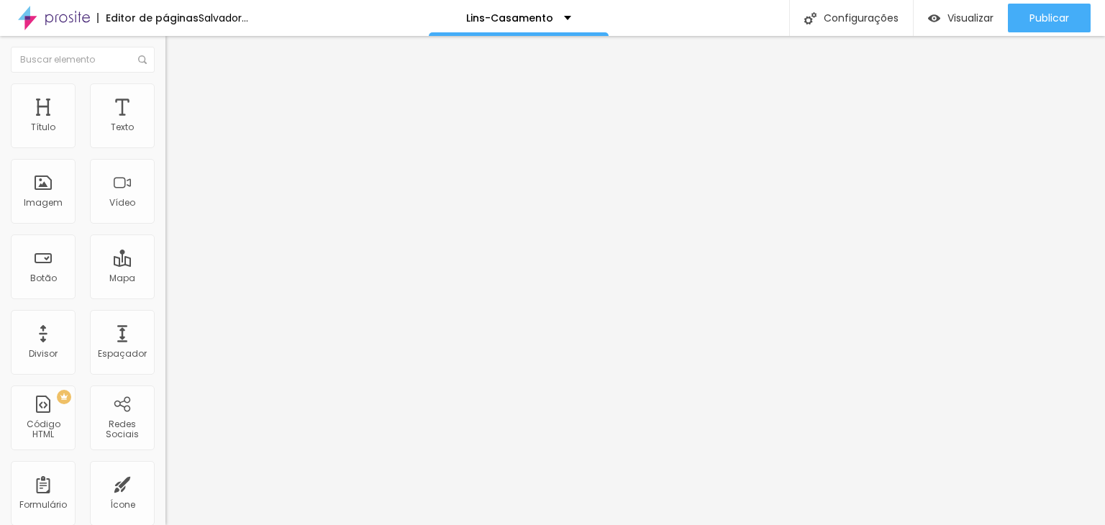
type input "54"
type input "56"
type input "59"
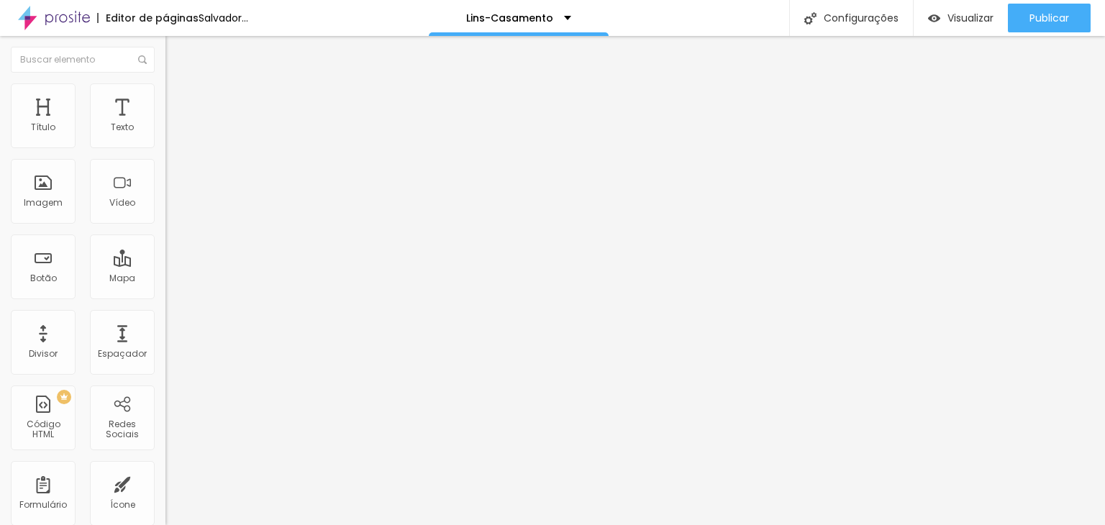
type input "59"
type input "62"
type input "64"
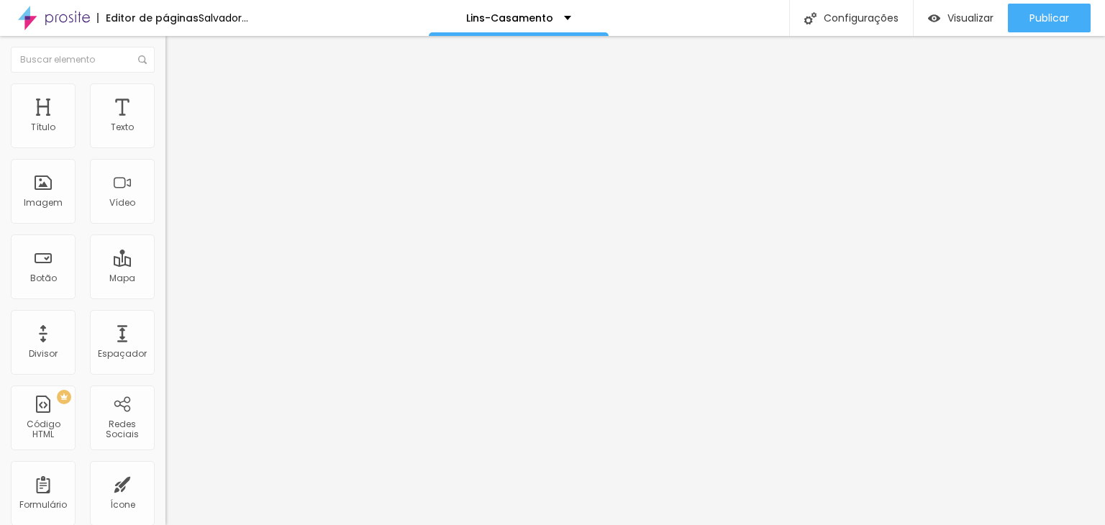
type input "67"
type input "68"
type input "69"
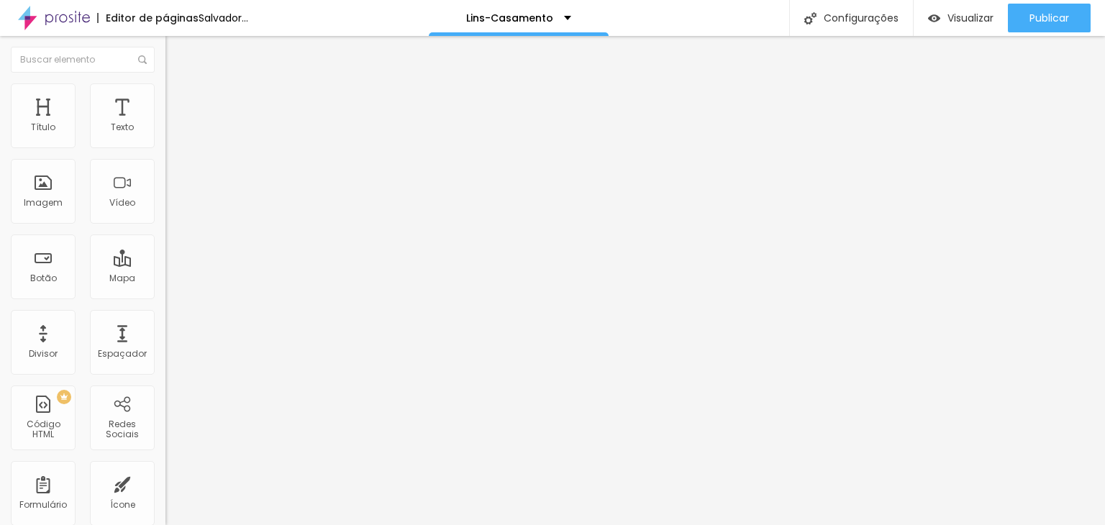
type input "69"
type input "70"
type input "72"
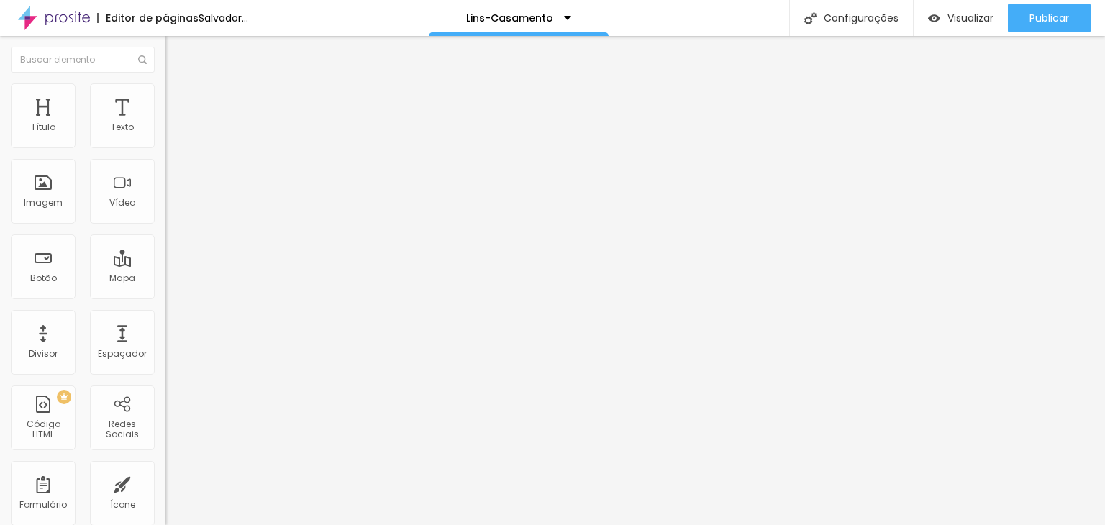
type input "74"
type input "77"
type input "81"
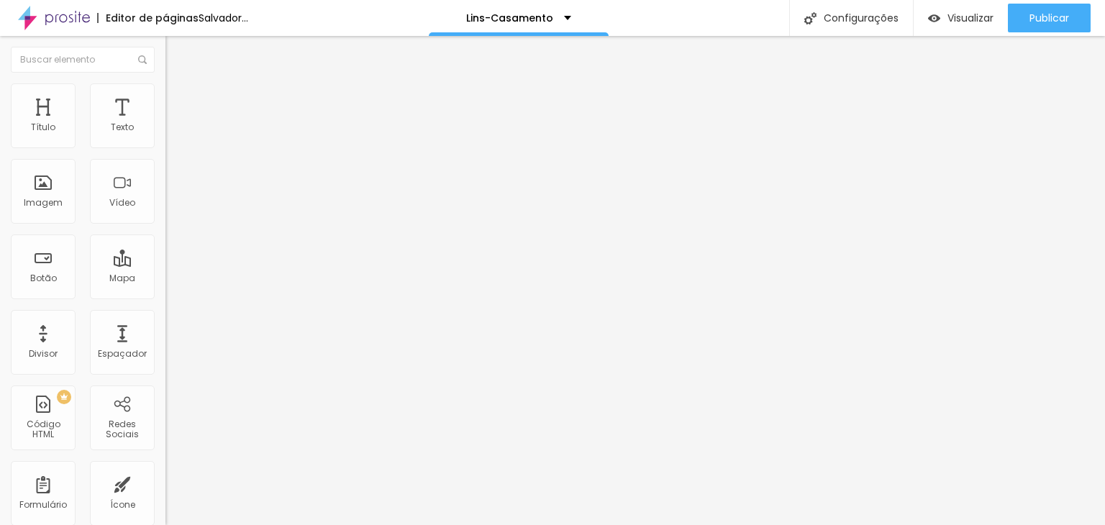
type input "81"
type input "83"
type input "87"
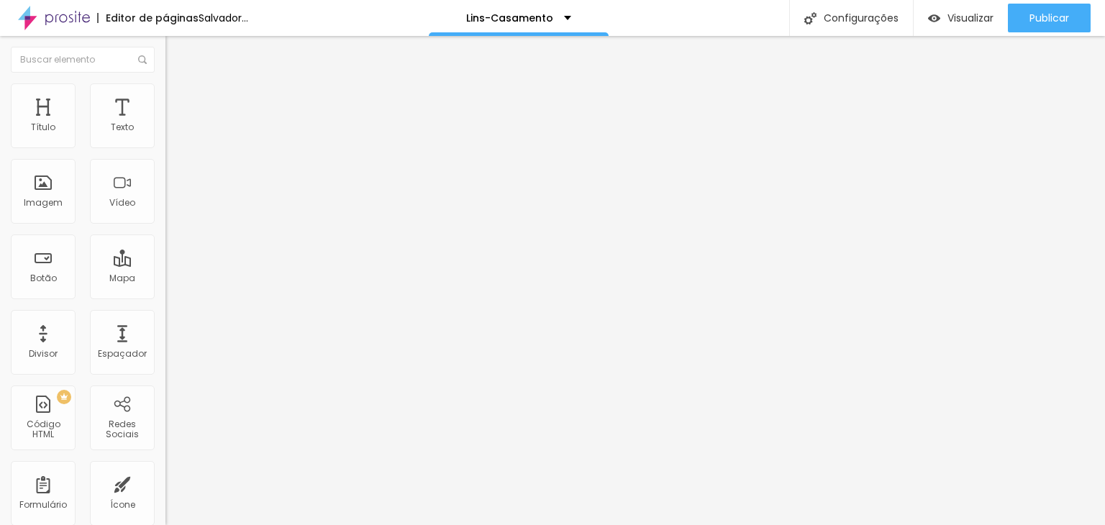
type input "90"
type input "91"
type input "94"
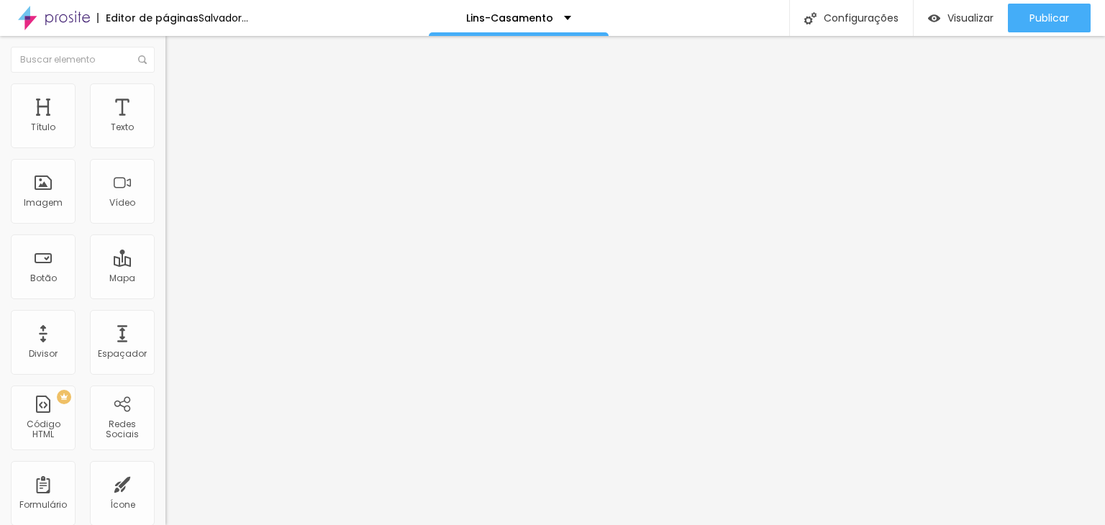
type input "94"
type input "95"
type input "92"
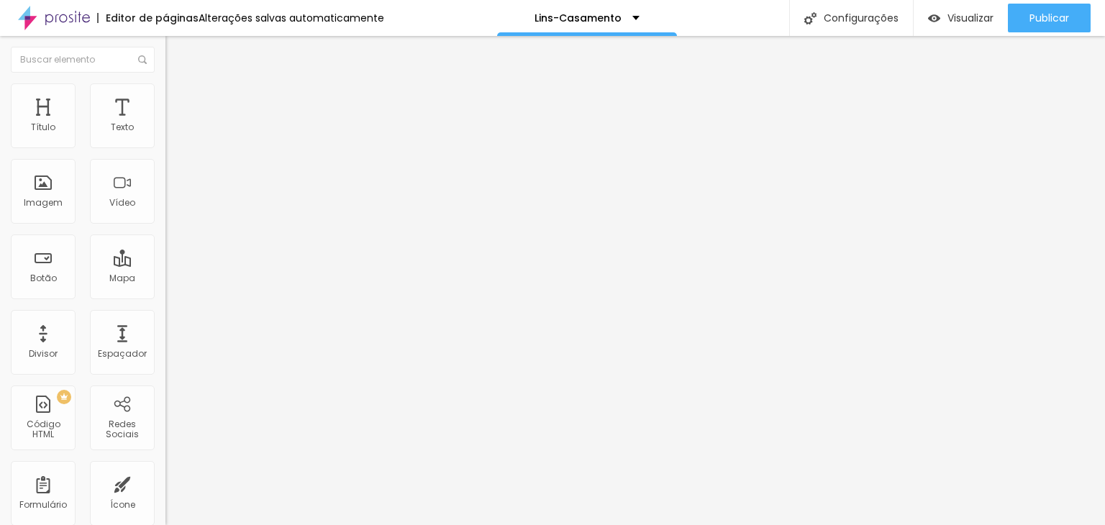
type input "85"
type input "81"
drag, startPoint x: 43, startPoint y: 171, endPoint x: 55, endPoint y: 171, distance: 11.5
click at [166, 483] on input "range" at bounding box center [212, 489] width 93 height 12
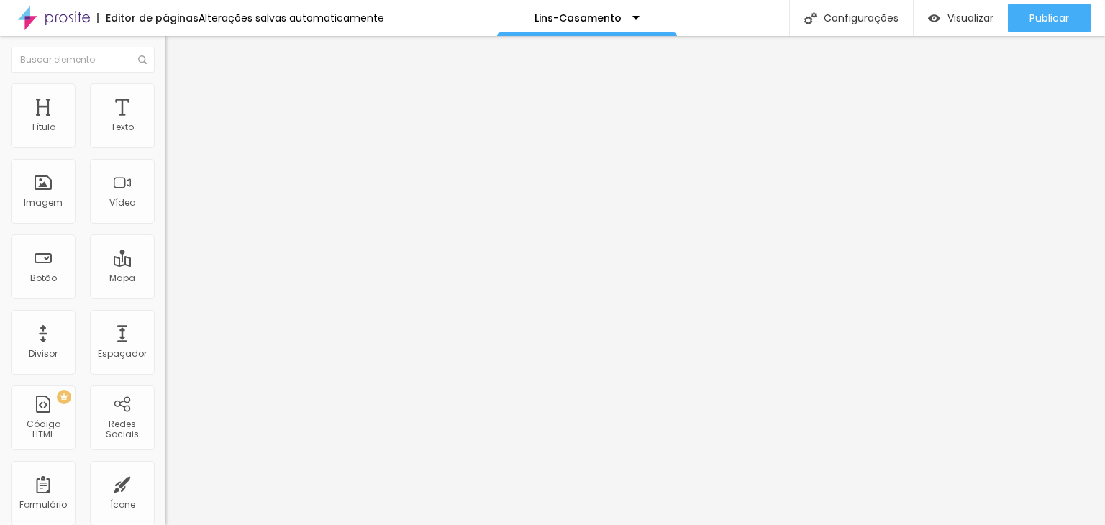
click at [166, 496] on input "28" at bounding box center [197, 503] width 62 height 15
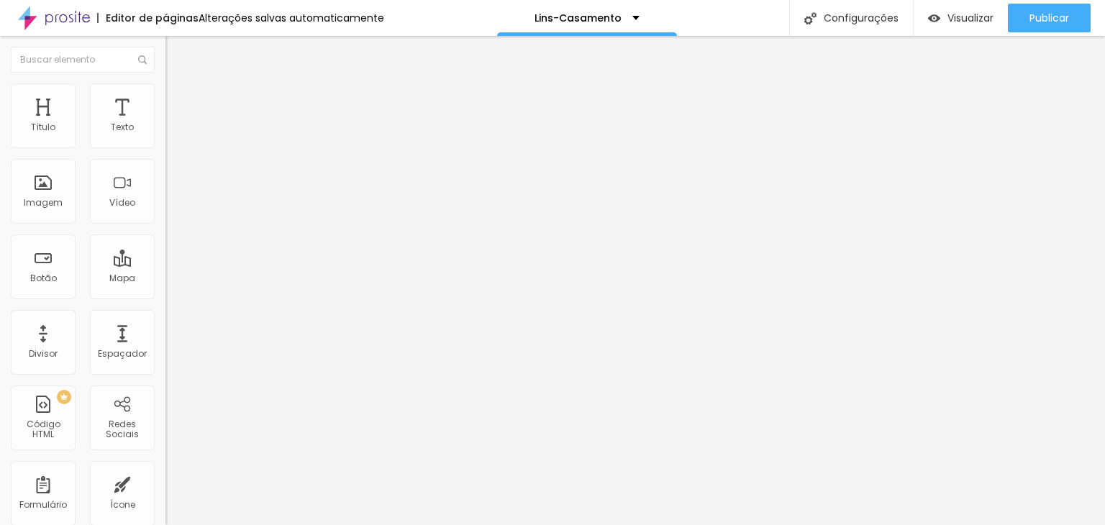
click at [166, 89] on img at bounding box center [172, 89] width 13 height 13
click at [175, 372] on icon "button" at bounding box center [178, 377] width 6 height 10
click at [173, 390] on icon "button" at bounding box center [176, 393] width 6 height 6
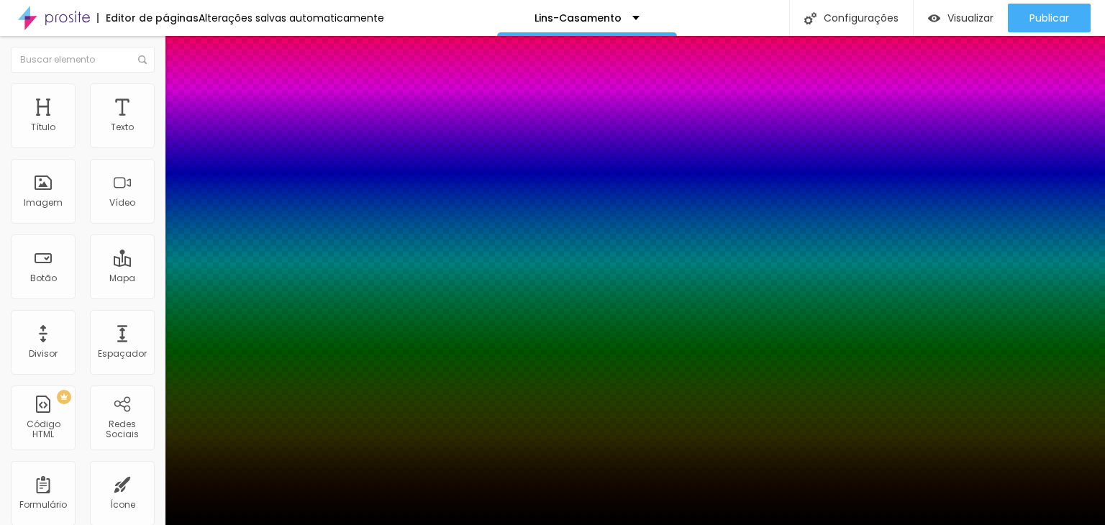
click at [101, 525] on div at bounding box center [552, 525] width 1105 height 0
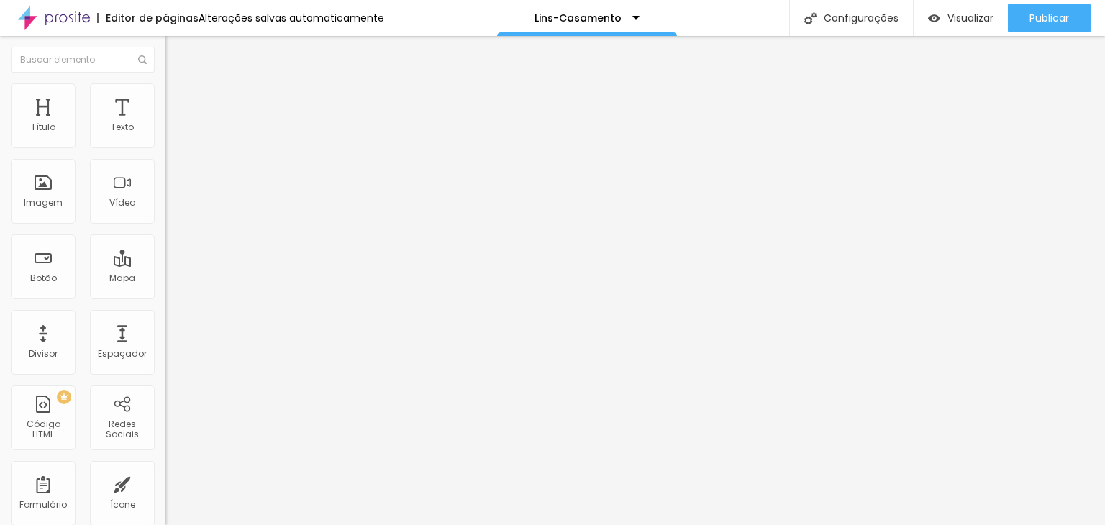
click at [178, 85] on font "Conteúdo" at bounding box center [200, 79] width 45 height 12
click at [166, 182] on img at bounding box center [171, 177] width 10 height 10
click at [166, 194] on img at bounding box center [171, 189] width 10 height 10
click at [166, 205] on img at bounding box center [171, 200] width 10 height 10
click at [166, 194] on img at bounding box center [171, 189] width 10 height 10
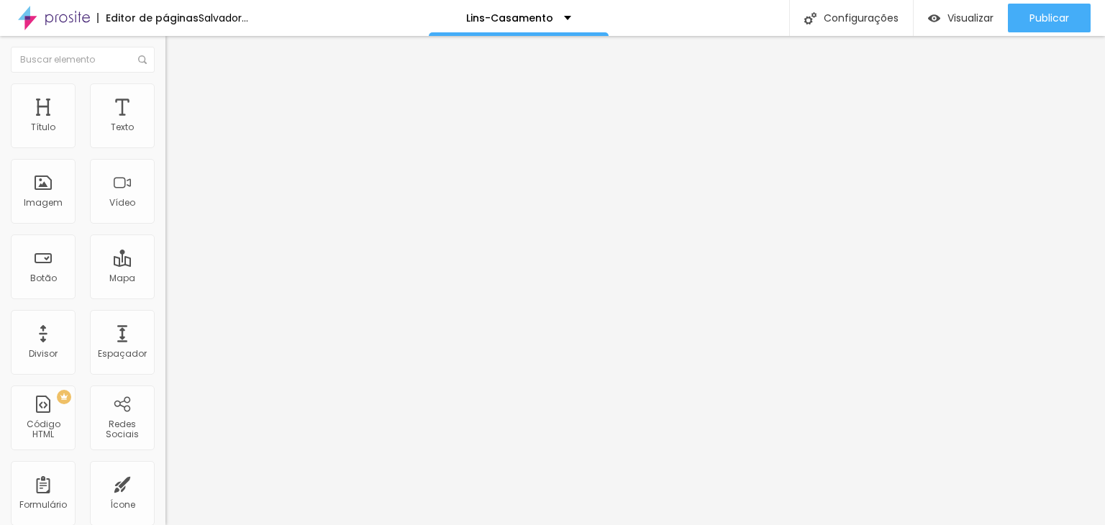
click at [166, 225] on font "1:1 Quadrado" at bounding box center [194, 219] width 57 height 12
click at [166, 232] on div "Cinema 16:9" at bounding box center [249, 228] width 166 height 9
click at [166, 256] on font "Quadrado" at bounding box center [189, 250] width 47 height 12
click at [166, 243] on font "Padrão" at bounding box center [182, 236] width 32 height 12
click at [166, 265] on font "Original" at bounding box center [183, 259] width 35 height 12
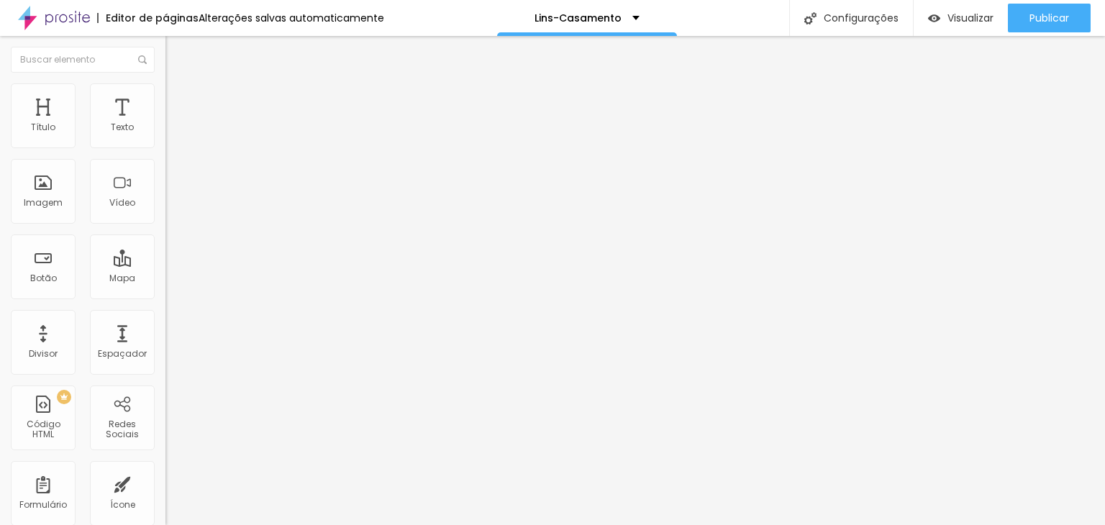
click at [166, 98] on img at bounding box center [172, 104] width 13 height 13
drag, startPoint x: 41, startPoint y: 142, endPoint x: 4, endPoint y: 139, distance: 36.8
click at [166, 279] on input "range" at bounding box center [212, 285] width 93 height 12
drag, startPoint x: 32, startPoint y: 171, endPoint x: 22, endPoint y: 172, distance: 9.4
click at [166, 483] on input "range" at bounding box center [212, 489] width 93 height 12
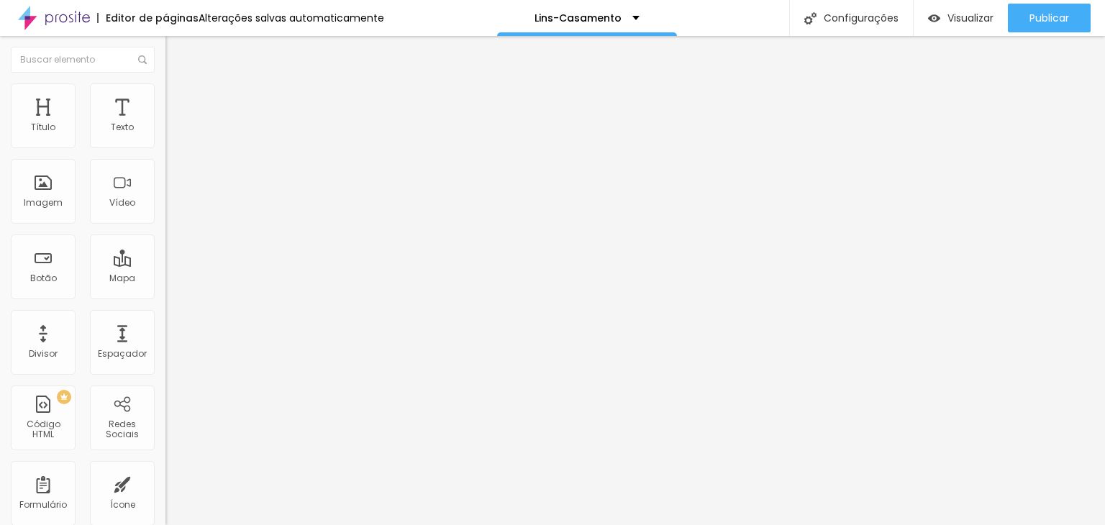
click at [166, 297] on input "[URL][DOMAIN_NAME]" at bounding box center [252, 289] width 173 height 14
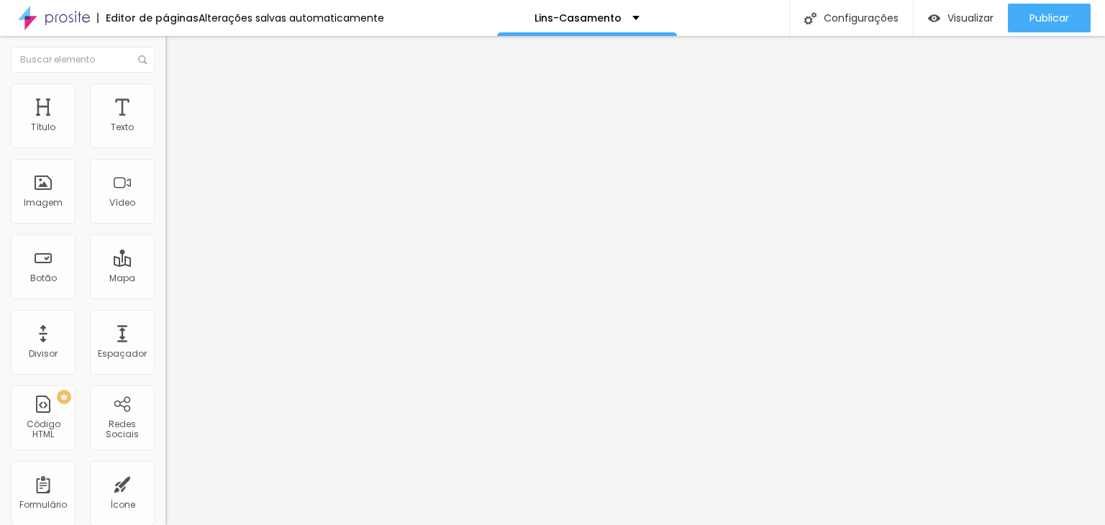
click at [166, 399] on div "Editar nulo Conteúdo Estilo Avançado Texto Click Aqui Alinhamento Tamanho Peque…" at bounding box center [249, 280] width 166 height 489
click at [976, 12] on font "Visualizar" at bounding box center [971, 18] width 46 height 14
click at [174, 124] on font "Trocar imagem" at bounding box center [209, 118] width 70 height 12
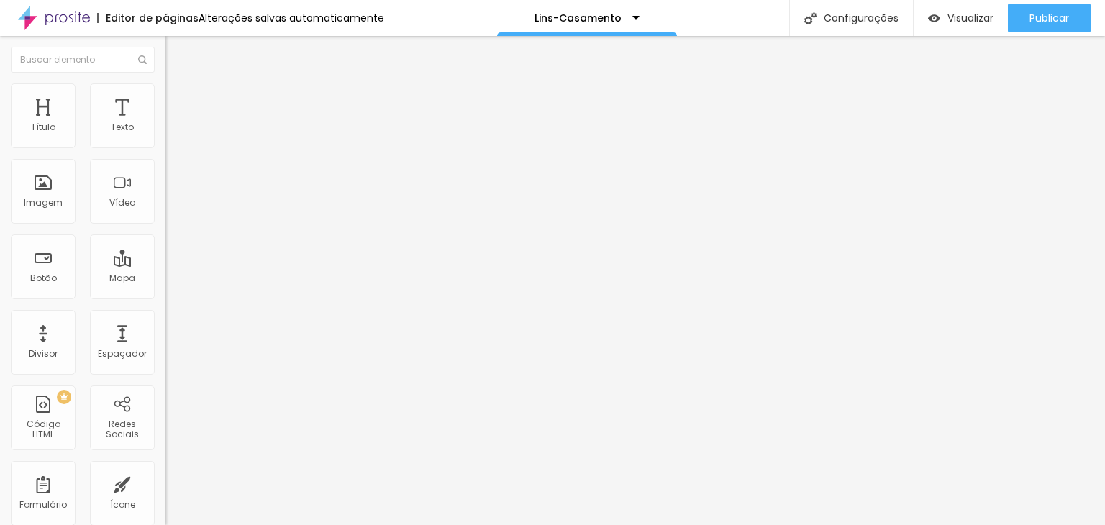
click at [166, 297] on input "[URL][DOMAIN_NAME]" at bounding box center [252, 289] width 173 height 14
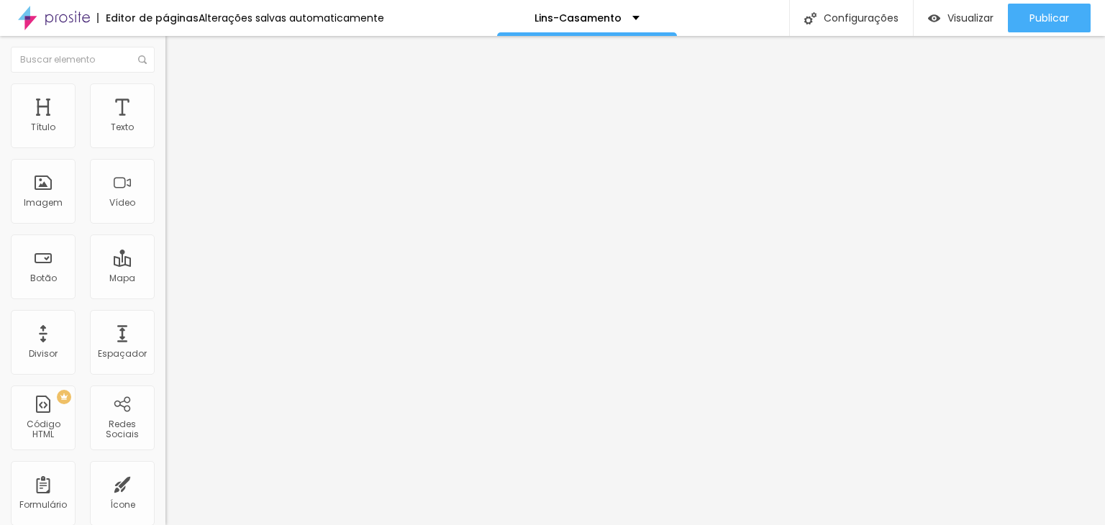
click at [166, 297] on input "[URL][DOMAIN_NAME]" at bounding box center [252, 289] width 173 height 14
paste input "making-of-noiva/84676-making-of-noiva-ensaio-salao-1838-igreja-nossa-[GEOGRAPHI…"
click at [948, 17] on font "Visualizar" at bounding box center [971, 18] width 46 height 14
click at [174, 124] on font "Trocar imagem" at bounding box center [209, 118] width 70 height 12
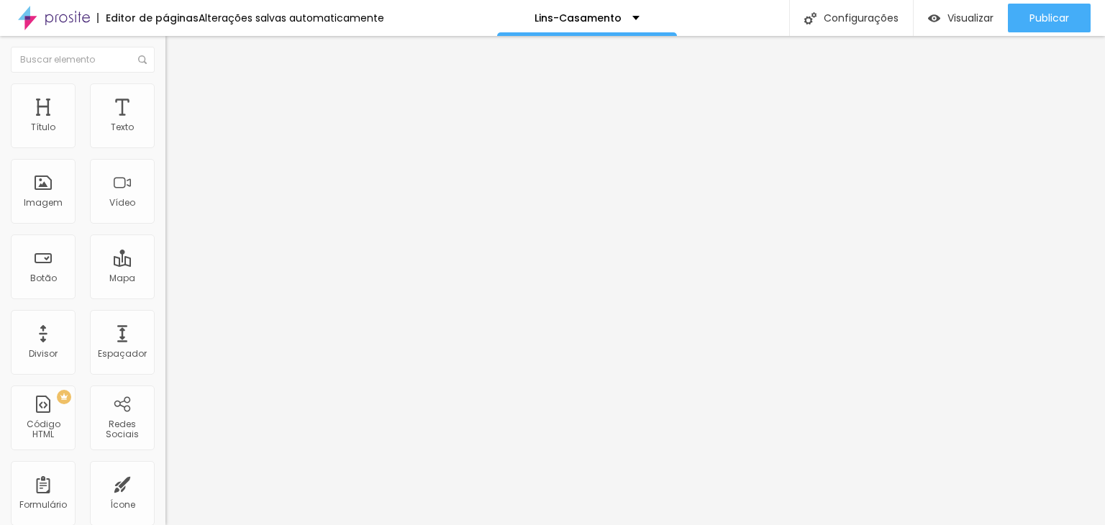
click at [166, 297] on input "[URL][DOMAIN_NAME]" at bounding box center [252, 289] width 173 height 14
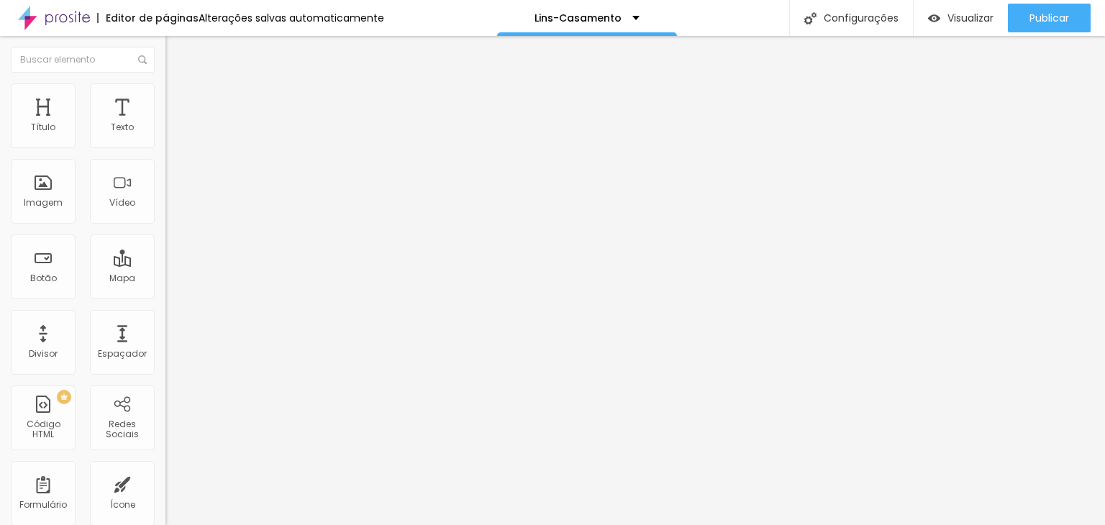
paste input "making-of-noiva/90517-making-of-noiva-sao-paulo-fotografo-de-guarulhos"
click at [166, 405] on div "Editar nulo Conteúdo Estilo Avançado Texto Click Aqui Alinhamento Tamanho Peque…" at bounding box center [249, 280] width 166 height 489
click at [174, 124] on font "Trocar imagem" at bounding box center [209, 118] width 70 height 12
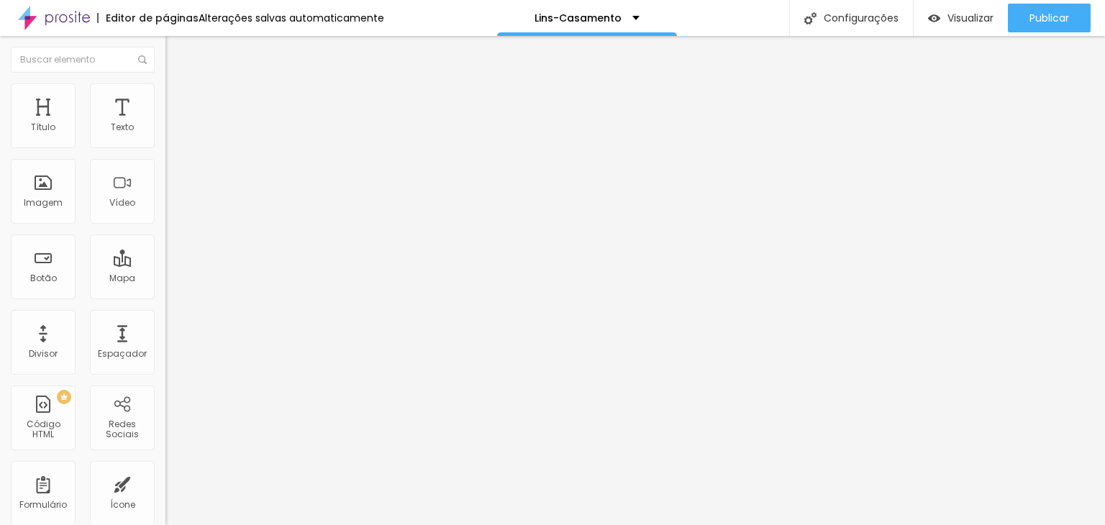
click at [166, 297] on input "[URL][DOMAIN_NAME]" at bounding box center [252, 289] width 173 height 14
paste input "pos-casamento/108701-ensaio-pos-casamento-sao-paulo-fotografo-sp-lins-fotografia"
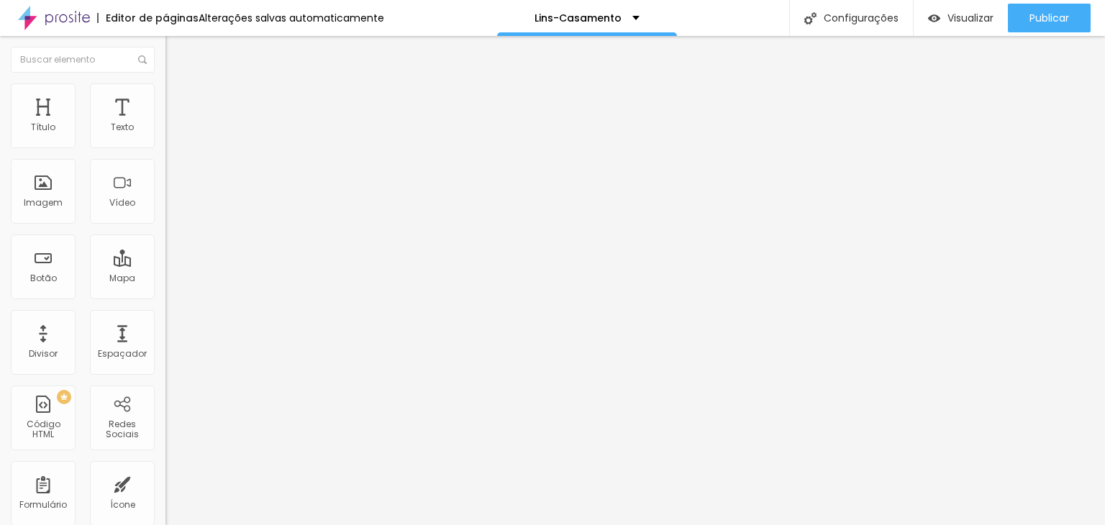
click at [166, 96] on li "Estilo" at bounding box center [249, 90] width 166 height 14
click at [166, 98] on img at bounding box center [172, 104] width 13 height 13
click at [166, 98] on li "Avançado" at bounding box center [249, 105] width 166 height 14
drag, startPoint x: 29, startPoint y: 144, endPoint x: 20, endPoint y: 144, distance: 8.6
click at [166, 279] on input "range" at bounding box center [212, 285] width 93 height 12
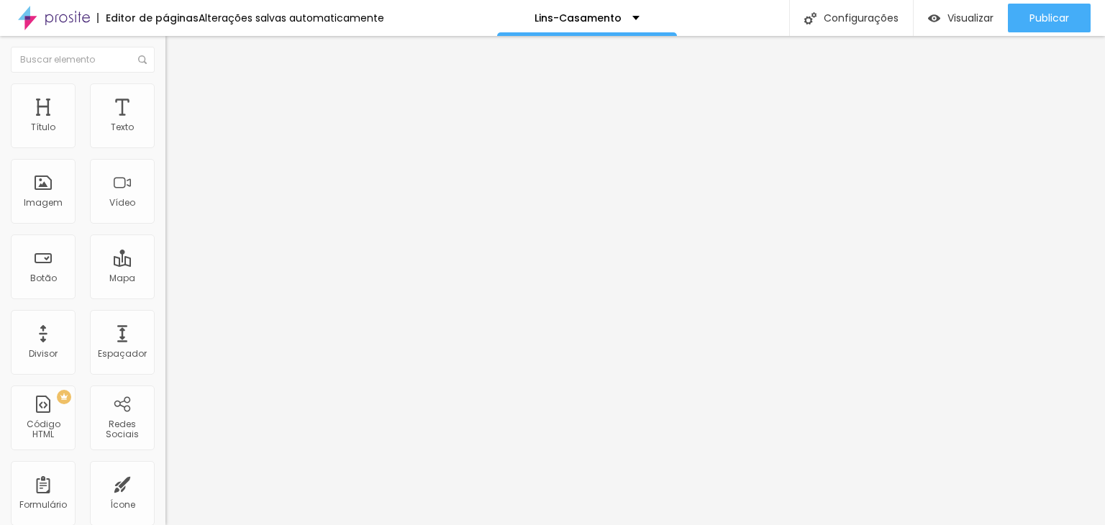
drag, startPoint x: 41, startPoint y: 168, endPoint x: 14, endPoint y: 168, distance: 27.4
click at [166, 483] on input "range" at bounding box center [212, 489] width 93 height 12
click at [166, 94] on li "Estilo" at bounding box center [249, 90] width 166 height 14
click at [166, 81] on li "Conteúdo" at bounding box center [249, 76] width 166 height 14
click at [166, 225] on font "1:1 Quadrado" at bounding box center [194, 219] width 57 height 12
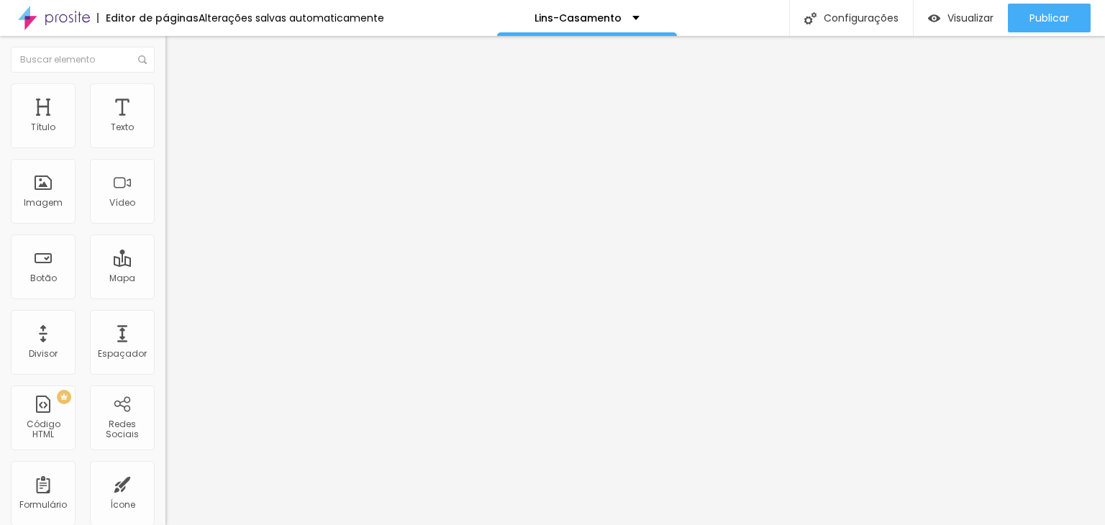
click at [166, 263] on div "Original" at bounding box center [249, 259] width 166 height 9
click at [166, 251] on font "Quadrado" at bounding box center [189, 245] width 47 height 12
click at [166, 243] on font "Padrão" at bounding box center [182, 236] width 32 height 12
click at [166, 265] on font "Original" at bounding box center [183, 259] width 35 height 12
click at [166, 294] on input "[URL][DOMAIN_NAME]" at bounding box center [252, 289] width 173 height 14
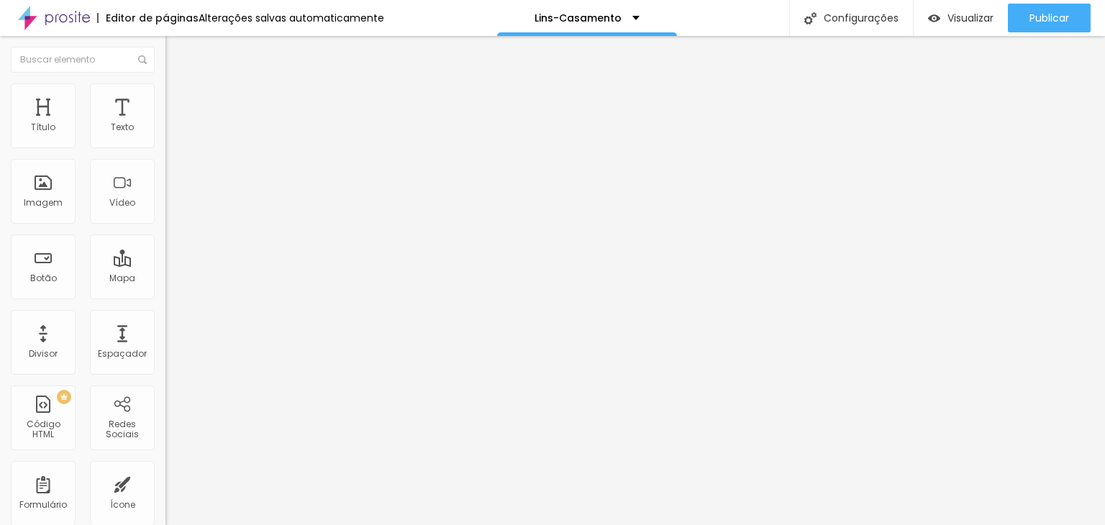
click at [166, 294] on input "[URL][DOMAIN_NAME]" at bounding box center [252, 289] width 173 height 14
click at [174, 124] on font "Trocar imagem" at bounding box center [209, 118] width 70 height 12
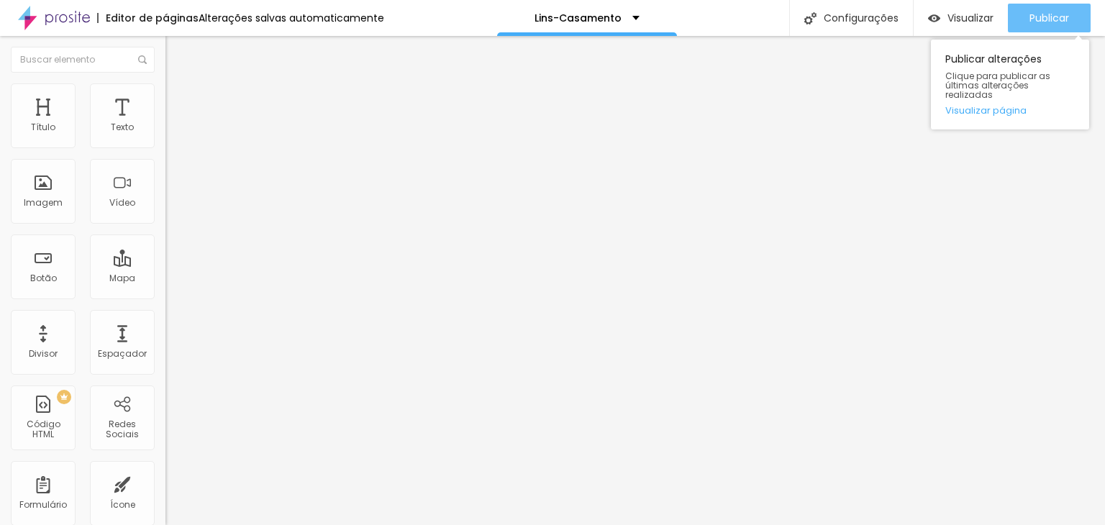
click at [1048, 15] on font "Publicar" at bounding box center [1050, 18] width 40 height 14
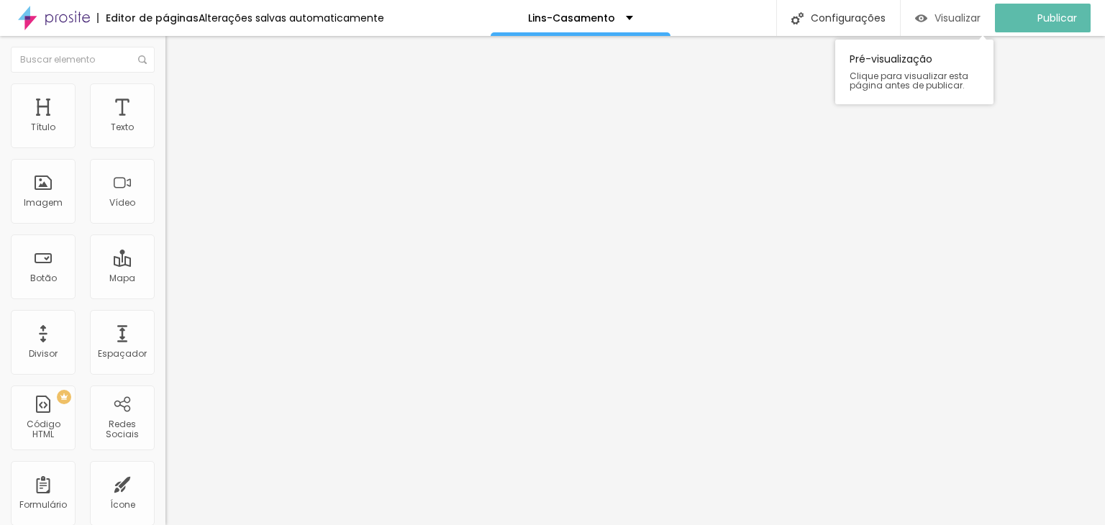
click at [974, 12] on font "Visualizar" at bounding box center [958, 18] width 46 height 14
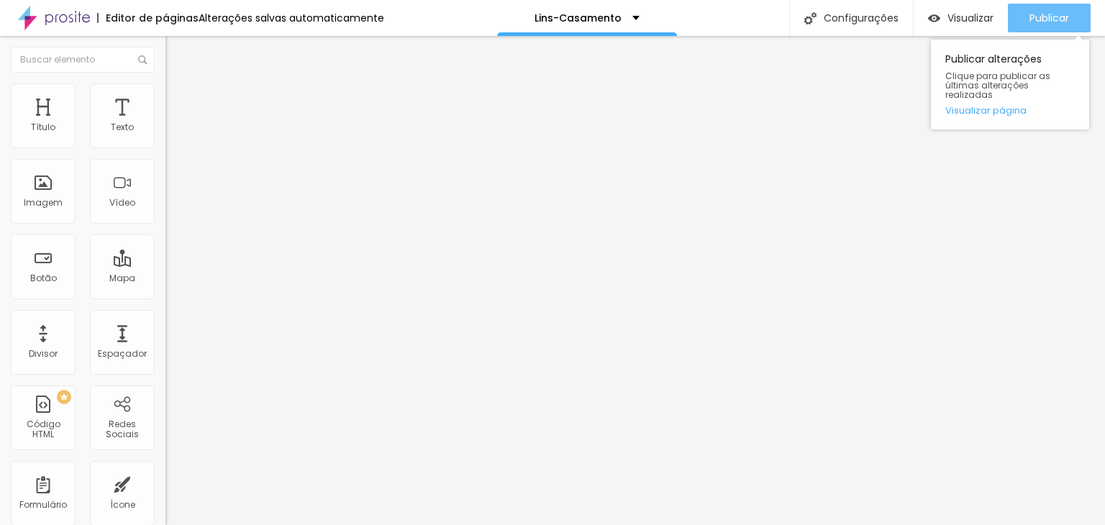
click at [1045, 15] on font "Publicar" at bounding box center [1050, 18] width 40 height 14
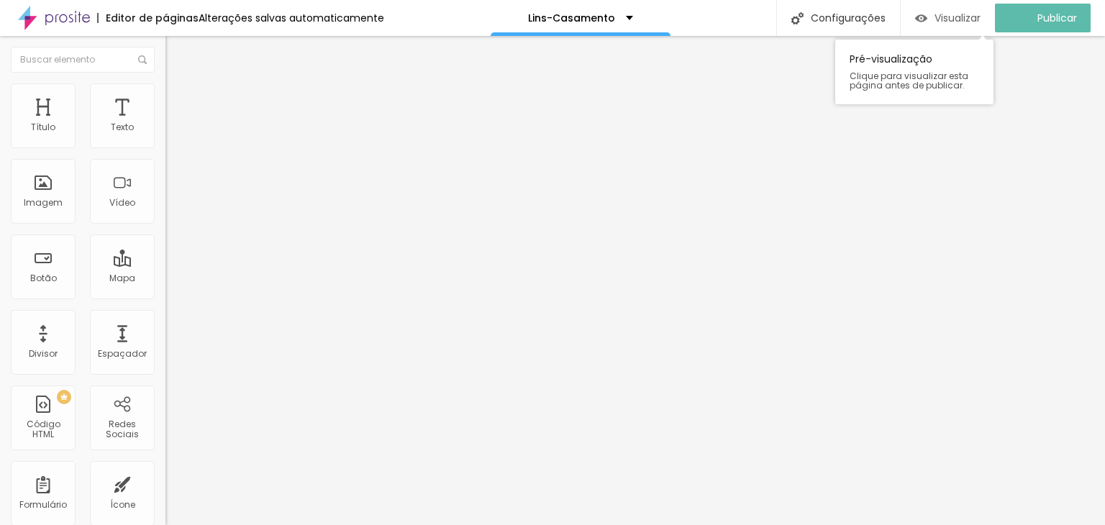
click at [974, 12] on font "Visualizar" at bounding box center [958, 18] width 46 height 14
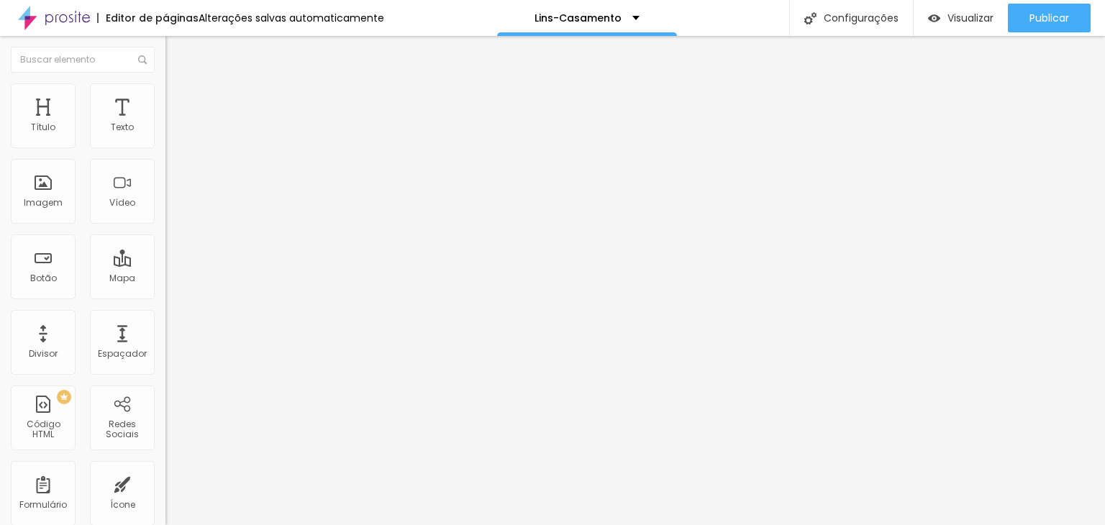
click at [166, 135] on input "Guarulhos - maia" at bounding box center [252, 128] width 173 height 14
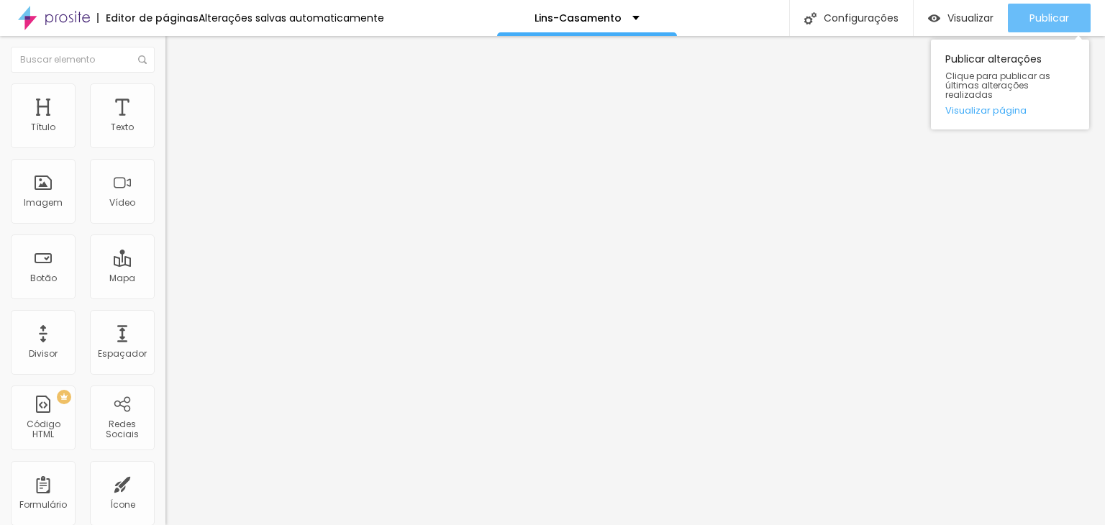
click at [1041, 27] on div "Publicar" at bounding box center [1050, 18] width 40 height 29
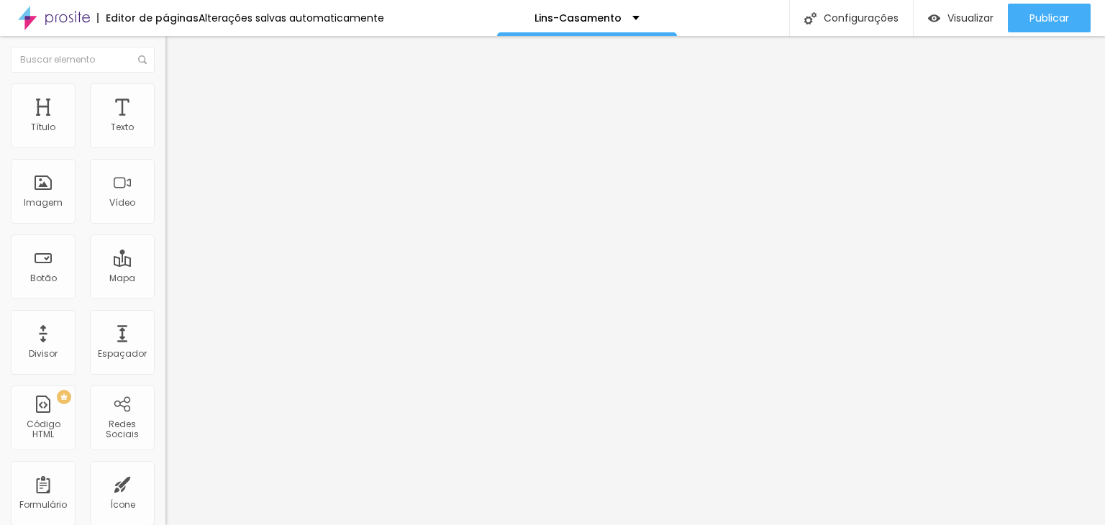
click at [166, 93] on li "Avançado" at bounding box center [249, 90] width 166 height 14
click at [175, 140] on div "QUERO CONTRATAR" at bounding box center [248, 133] width 147 height 13
click at [166, 145] on img at bounding box center [170, 149] width 9 height 9
drag, startPoint x: 435, startPoint y: 118, endPoint x: 287, endPoint y: 116, distance: 148.3
